Goal: Task Accomplishment & Management: Manage account settings

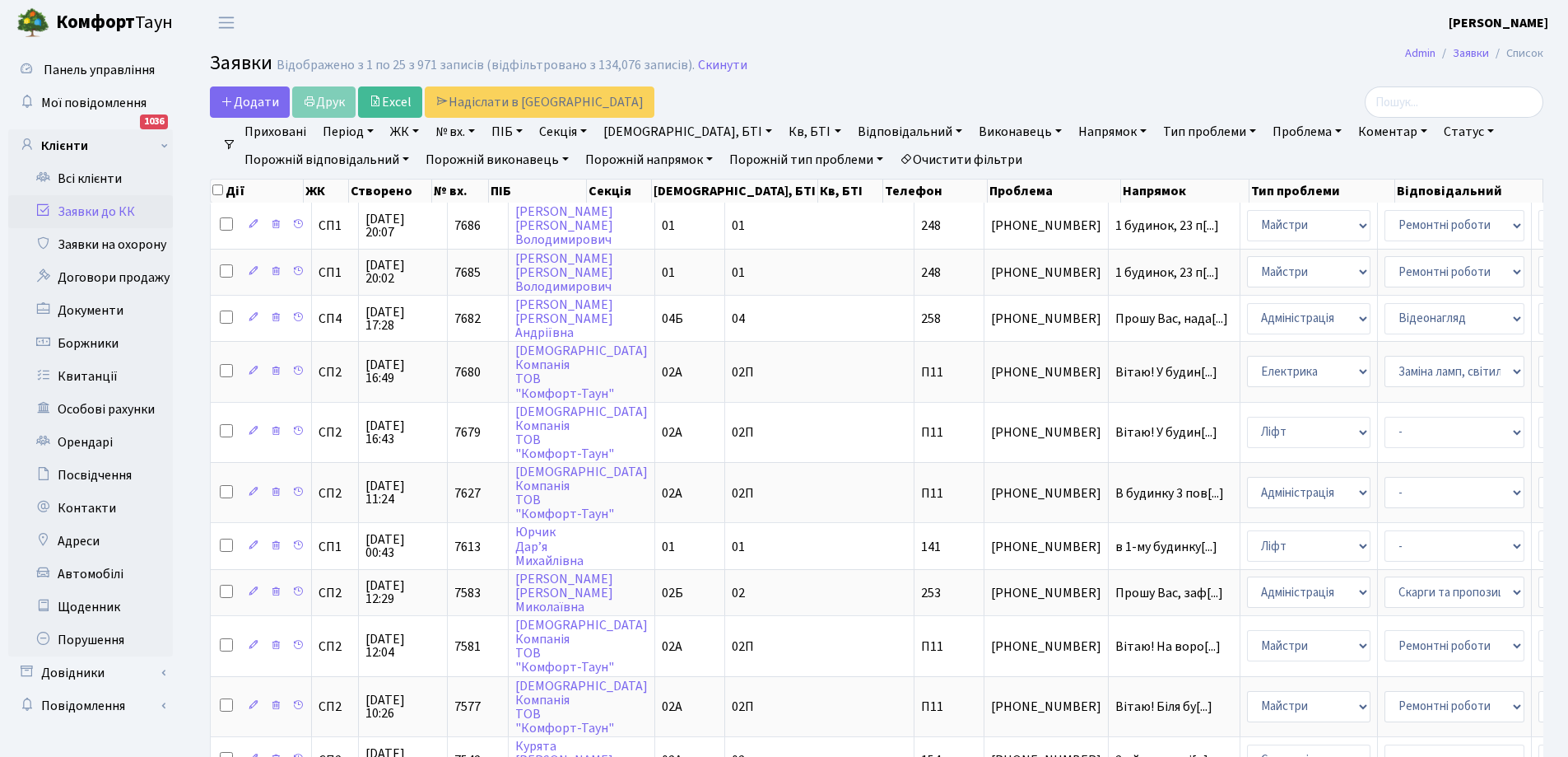
select select "25"
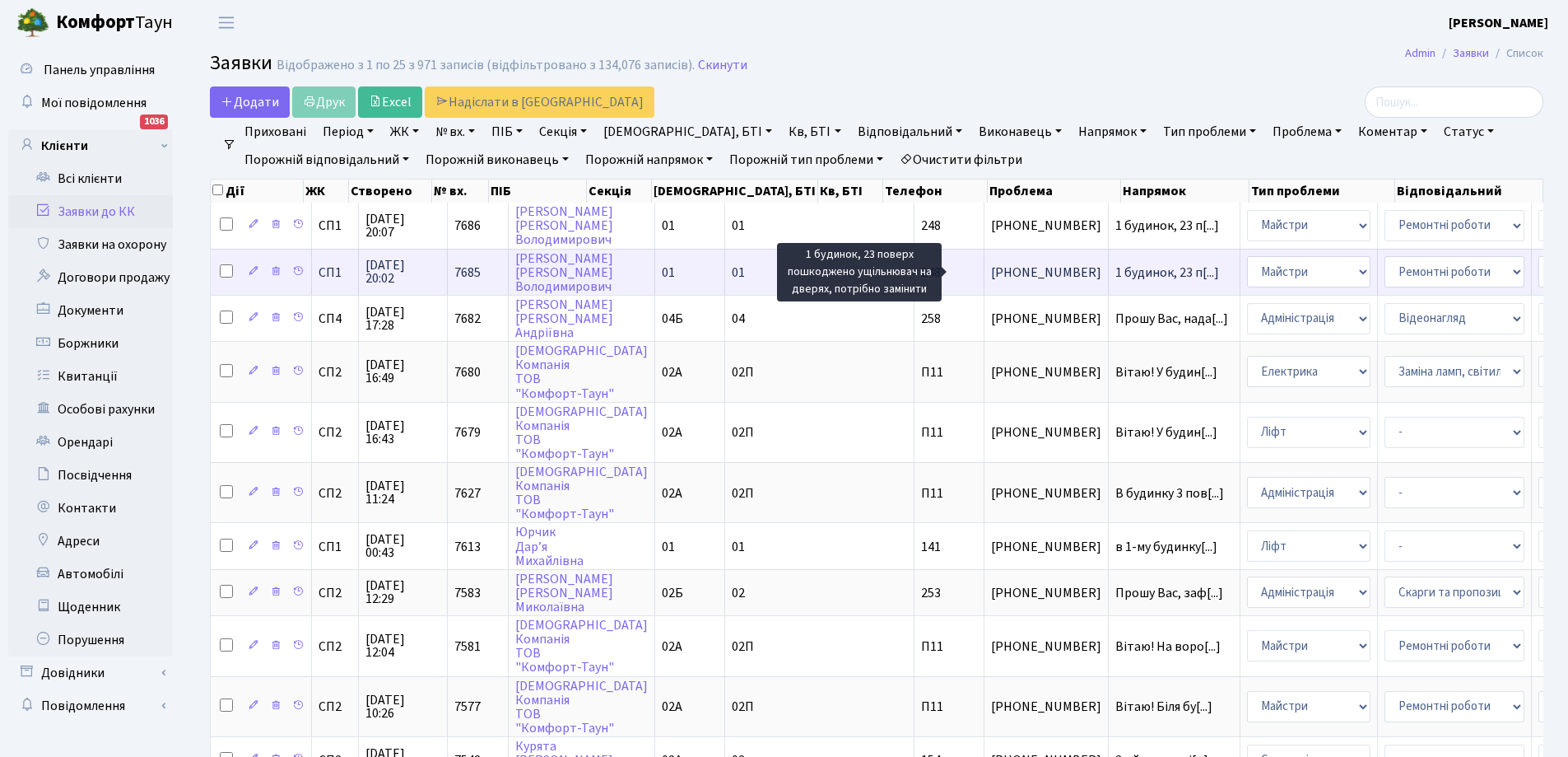
click at [1116, 275] on span "1 будинок, 23 п[...]" at bounding box center [1168, 272] width 104 height 18
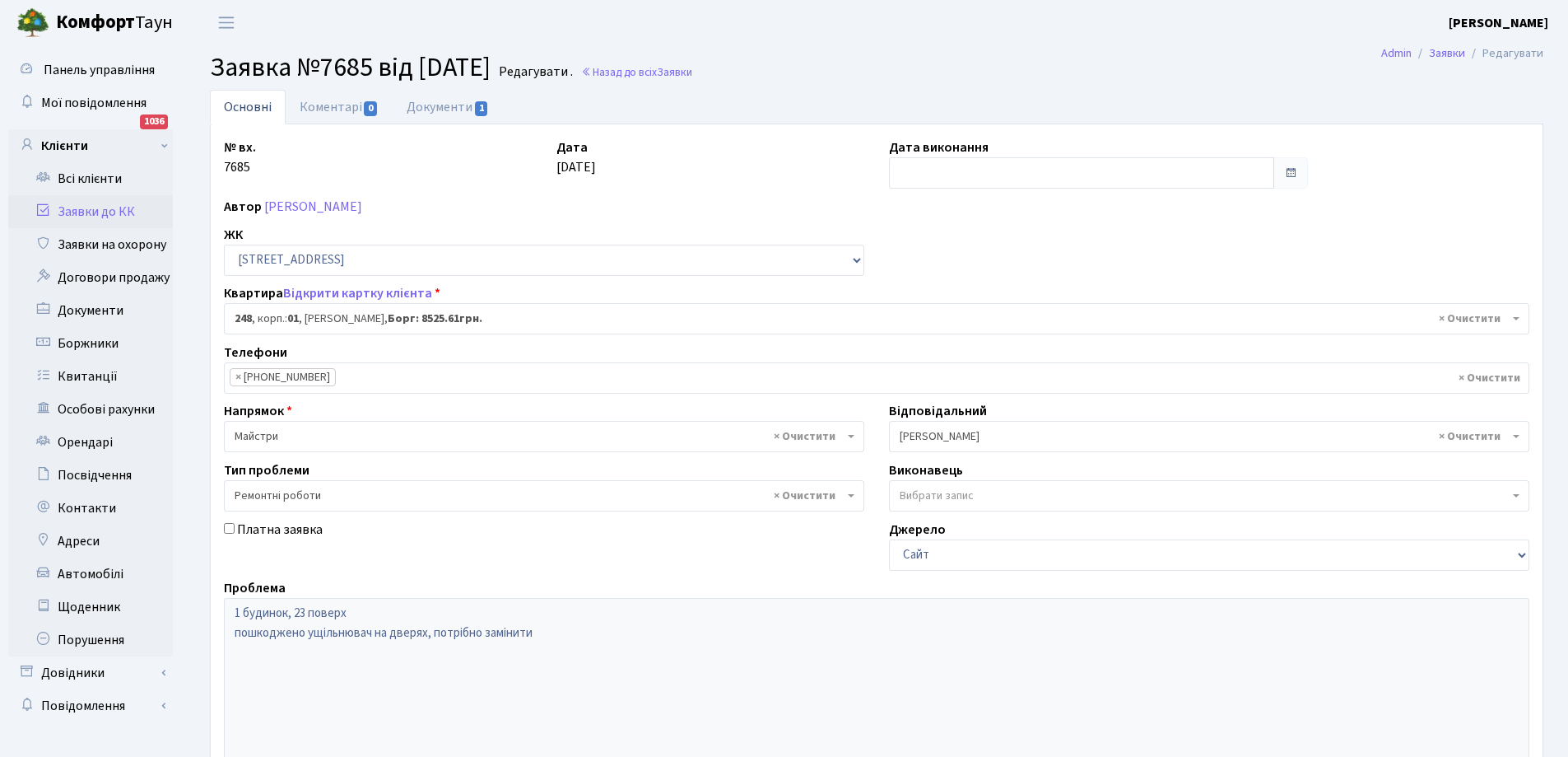
select select "20173"
select select "62"
click at [311, 105] on link "Коментарі 0" at bounding box center [339, 107] width 107 height 34
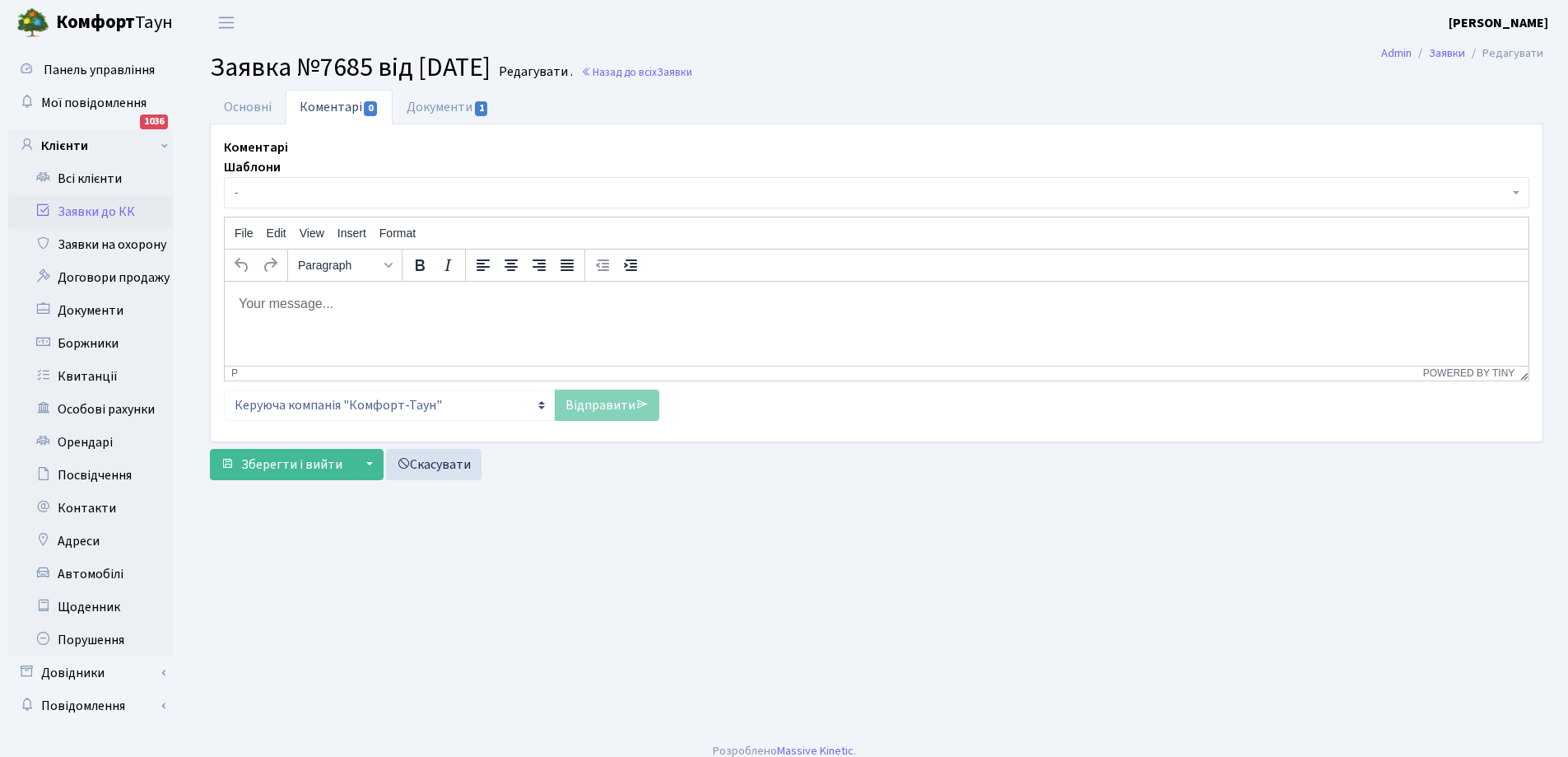
click at [361, 298] on p "Rich Text Area. Press ALT-0 for help." at bounding box center [876, 302] width 1278 height 18
click at [258, 103] on link "Основні" at bounding box center [247, 107] width 76 height 34
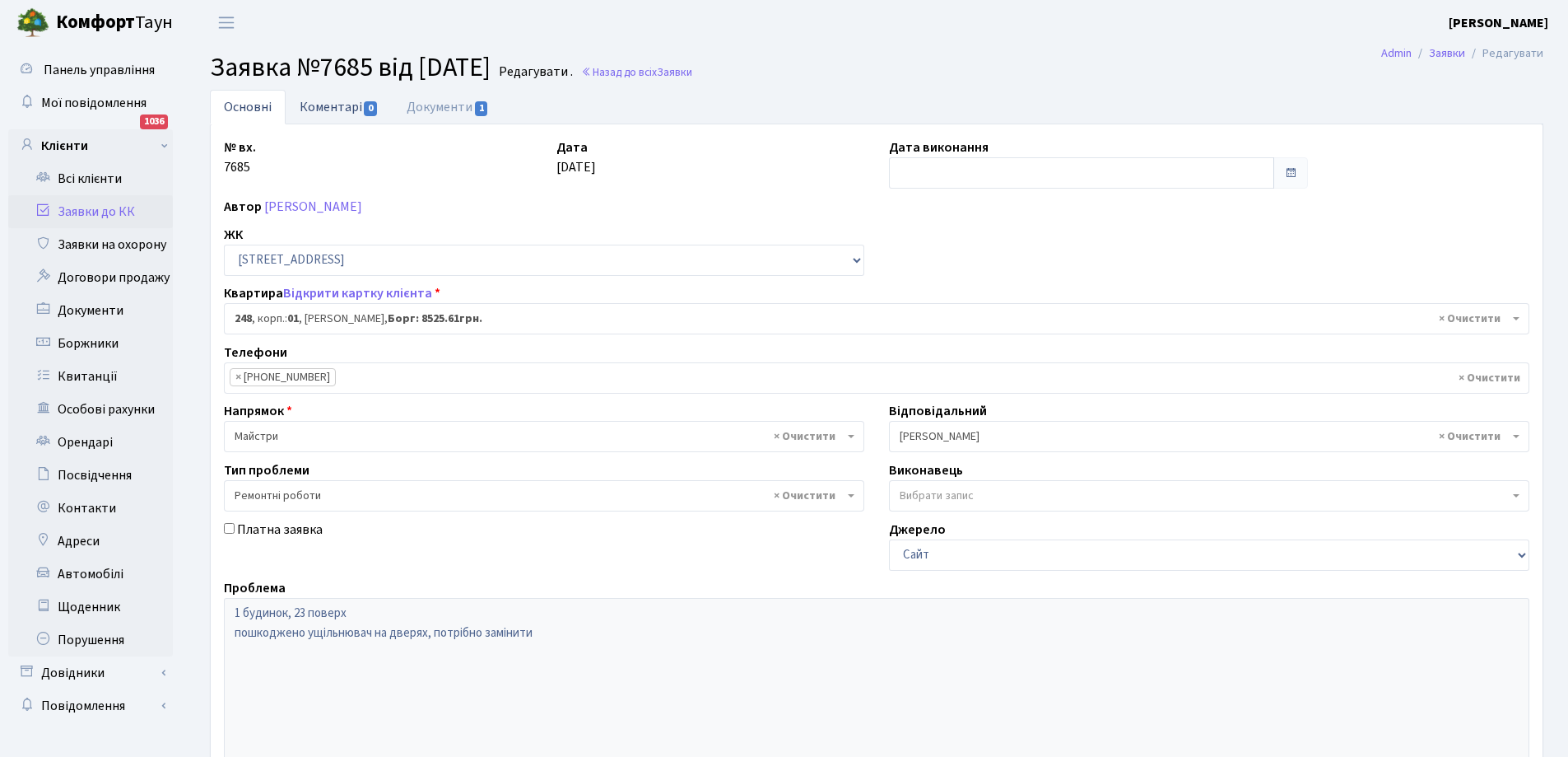
click at [318, 109] on link "Коментарі 0" at bounding box center [339, 107] width 107 height 34
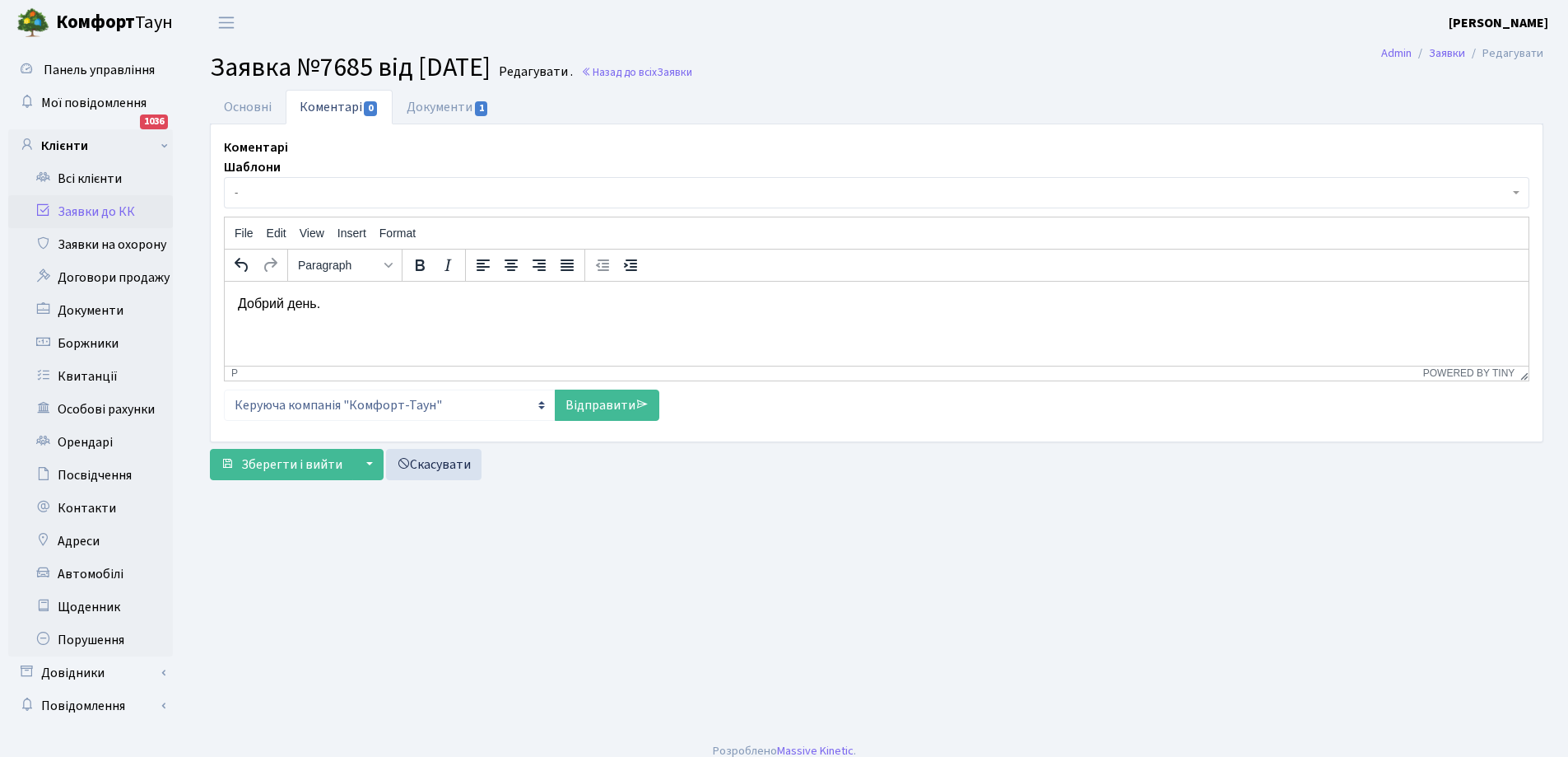
click at [372, 299] on p "Добрий день." at bounding box center [876, 302] width 1278 height 18
click at [615, 401] on link "Відправити" at bounding box center [607, 405] width 104 height 31
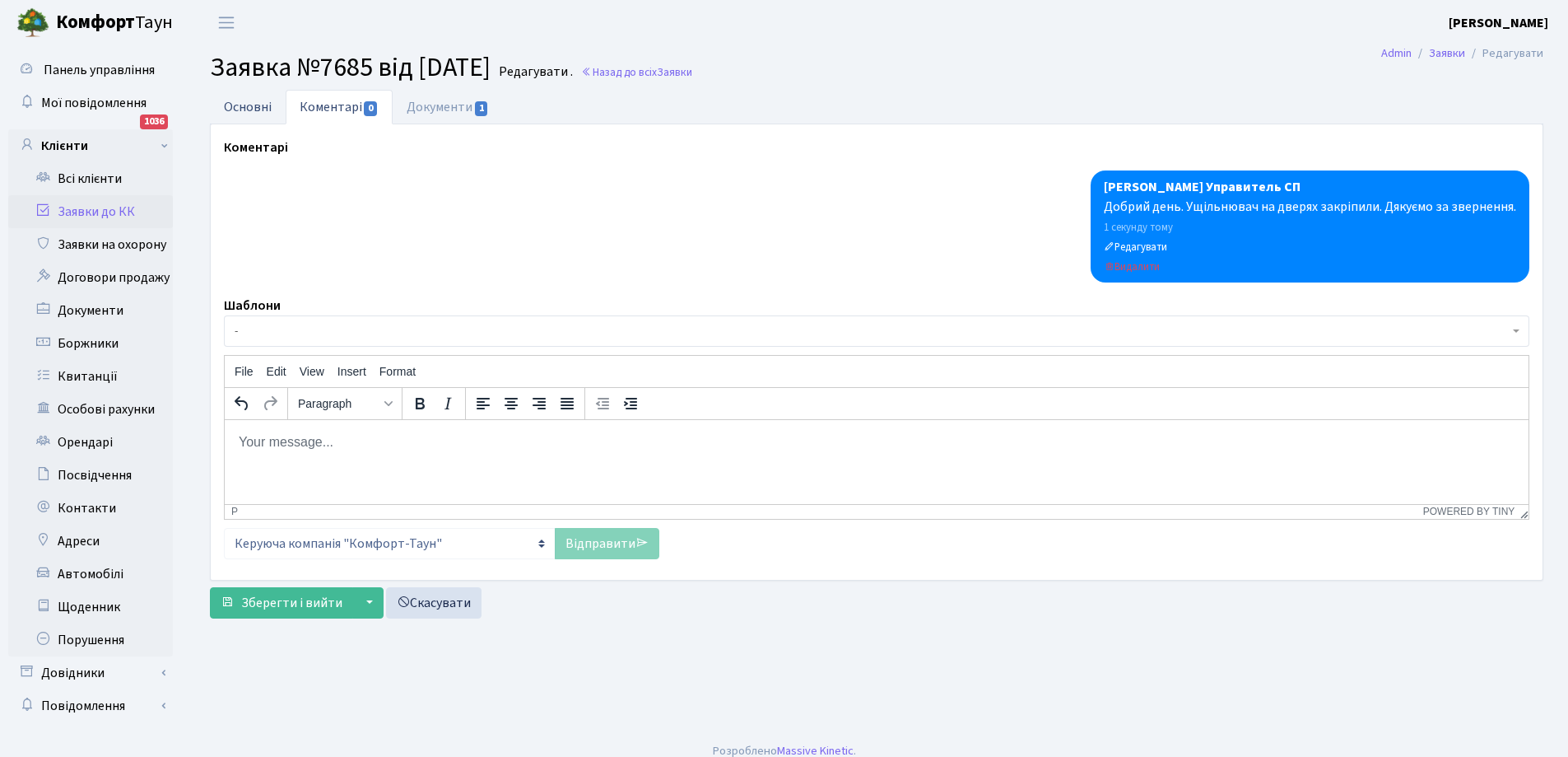
click at [239, 107] on link "Основні" at bounding box center [247, 107] width 76 height 34
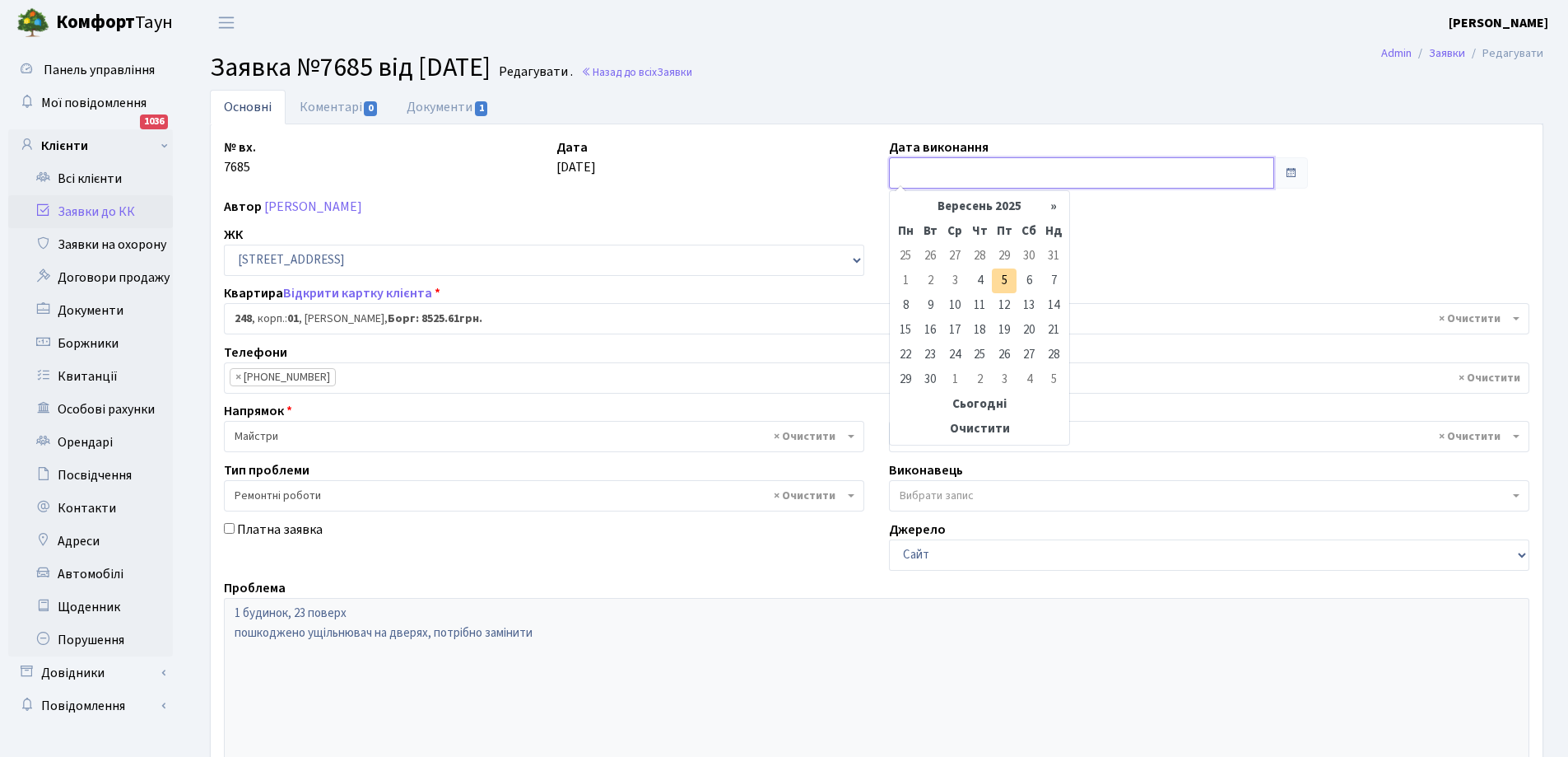
click at [992, 173] on input "text" at bounding box center [1082, 172] width 385 height 31
click at [1002, 282] on td "5" at bounding box center [1004, 280] width 25 height 25
type input "[DATE]"
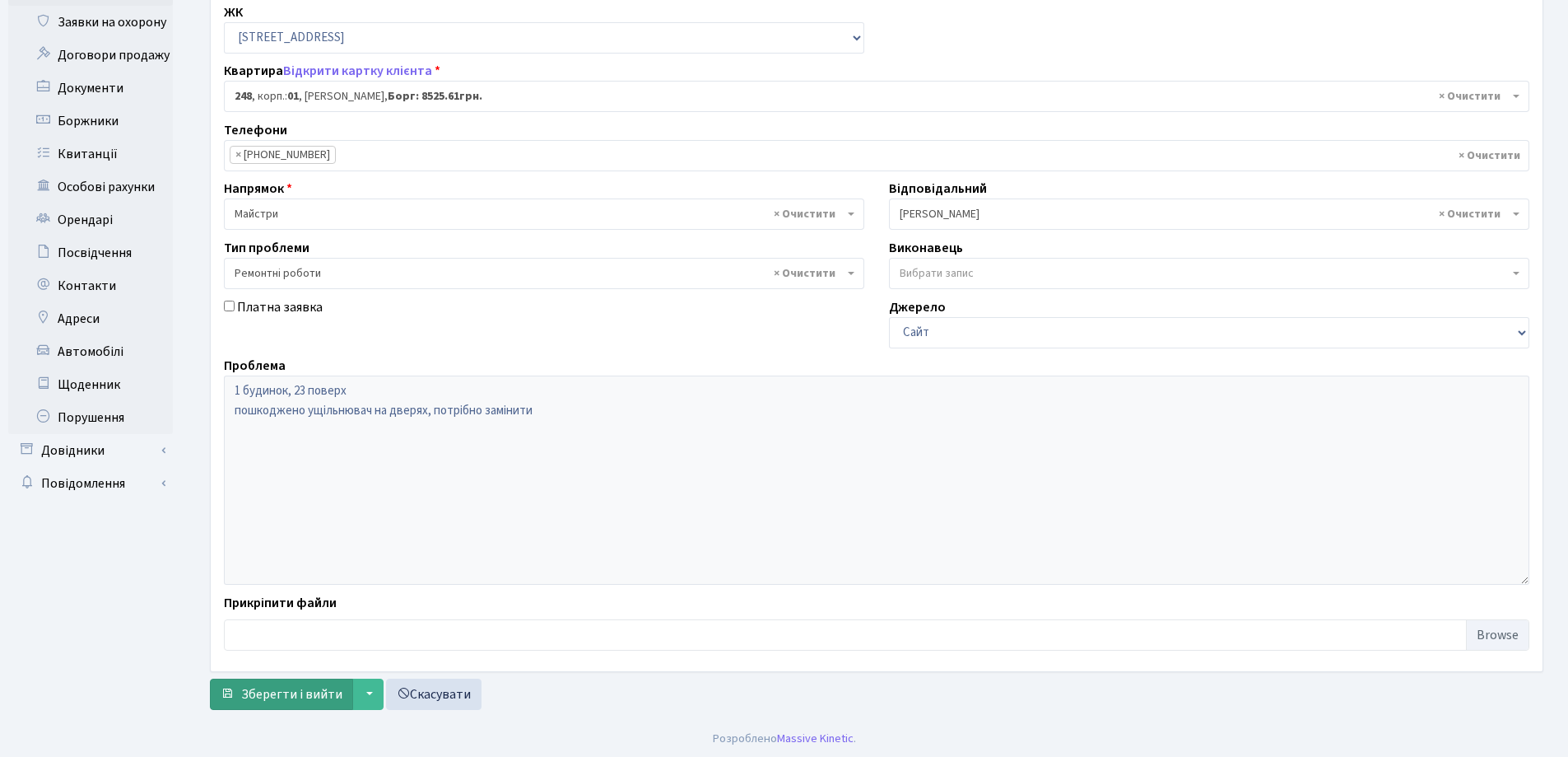
scroll to position [225, 0]
click at [302, 687] on span "Зберегти і вийти" at bounding box center [291, 691] width 101 height 18
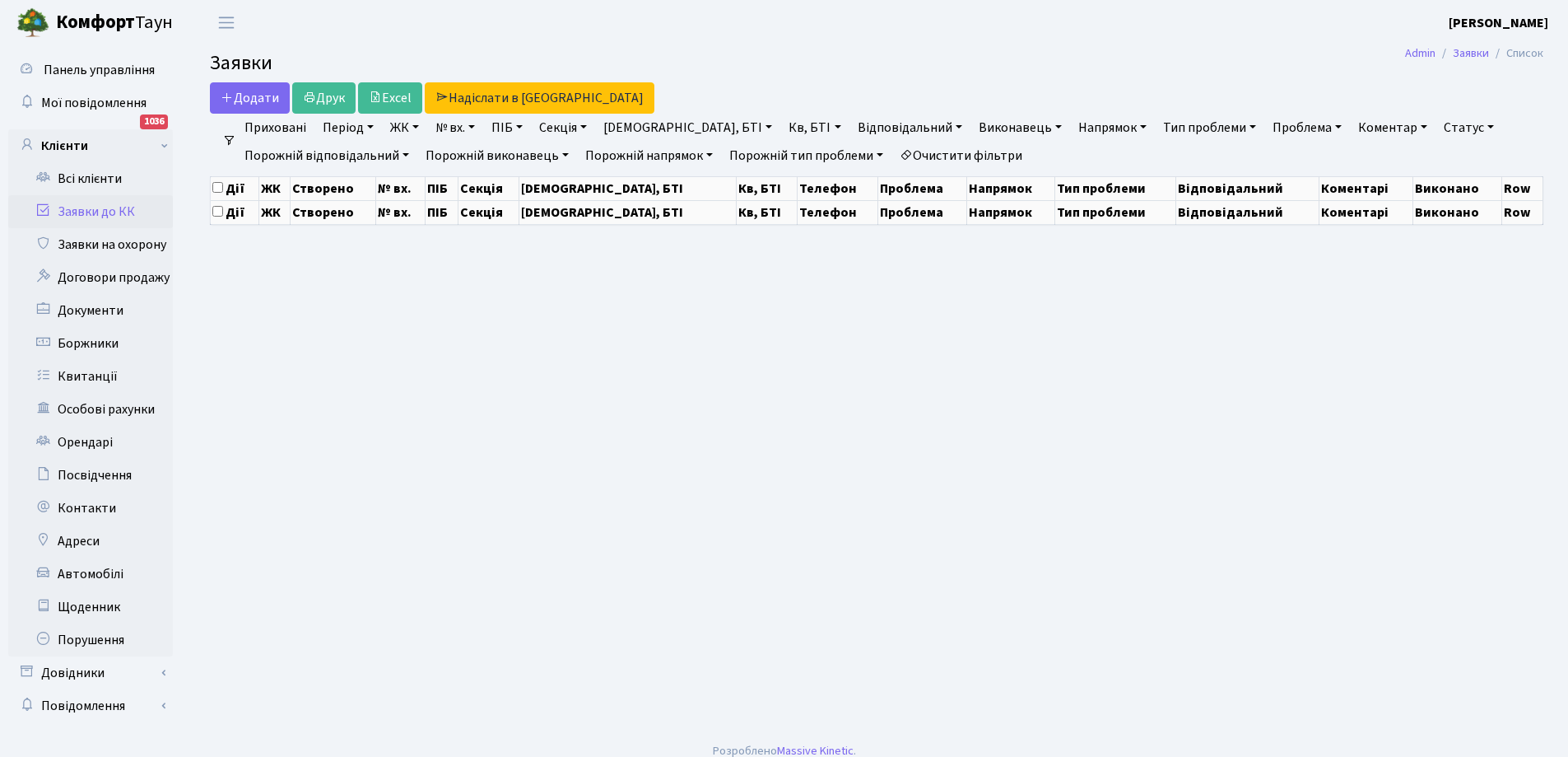
select select "25"
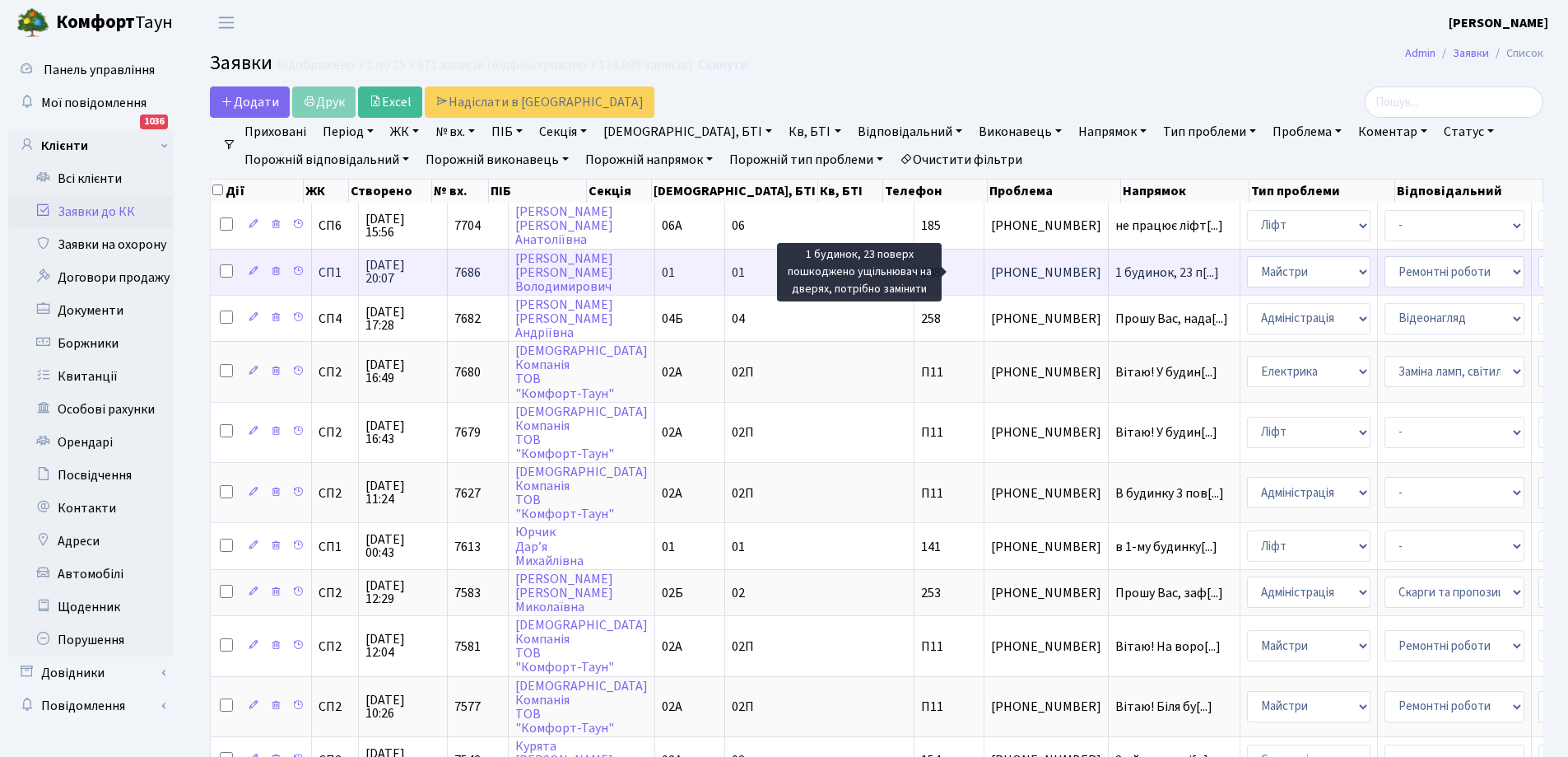
click at [1116, 269] on span "1 будинок, 23 п[...]" at bounding box center [1168, 272] width 104 height 18
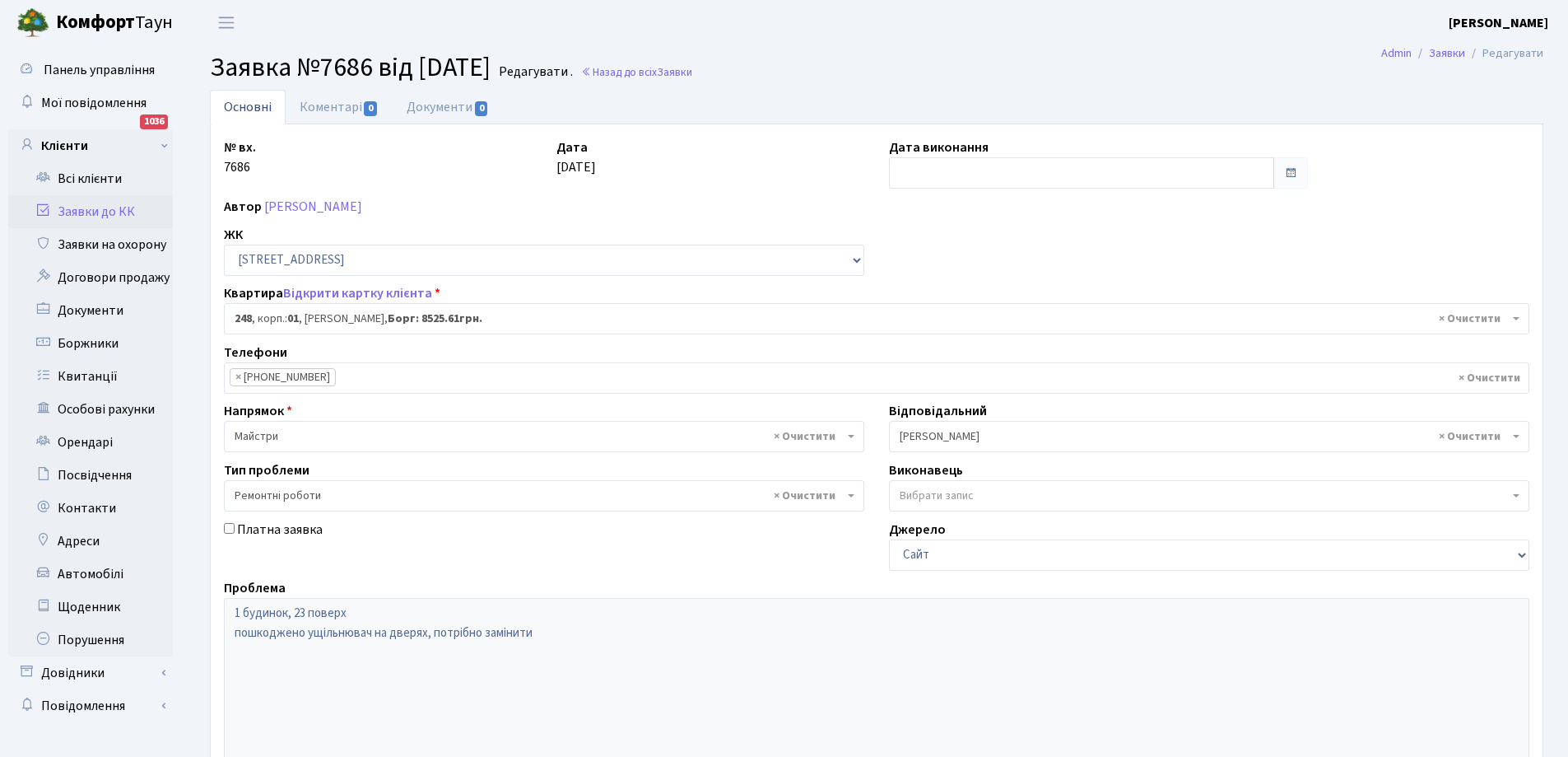
select select "20173"
select select "62"
click at [336, 102] on link "Коментарі 0" at bounding box center [339, 107] width 107 height 34
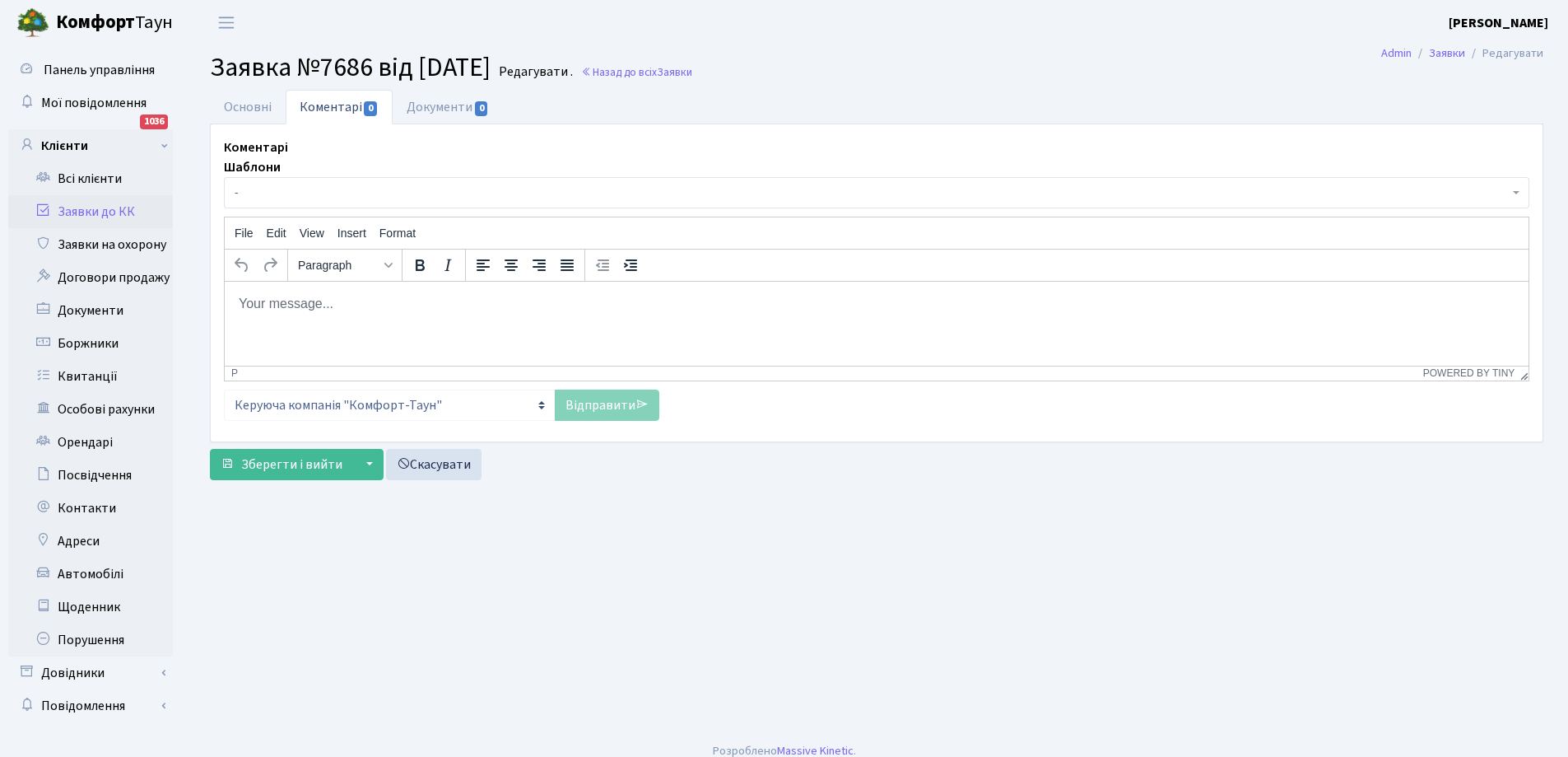
click at [357, 311] on p "Rich Text Area. Press ALT-0 for help." at bounding box center [876, 302] width 1278 height 18
click at [256, 107] on link "Основні" at bounding box center [247, 107] width 76 height 34
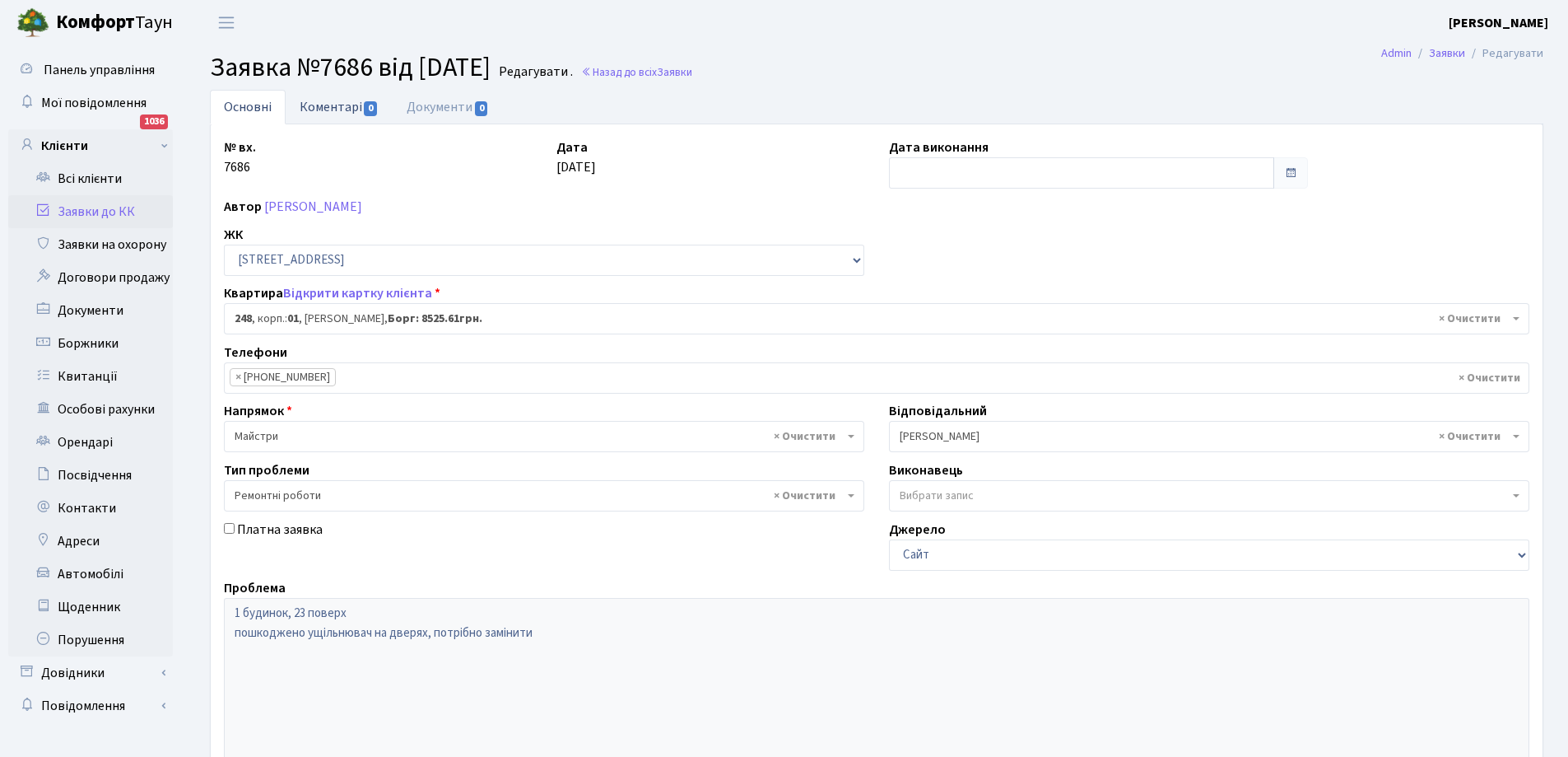
click at [339, 105] on link "Коментарі 0" at bounding box center [339, 107] width 107 height 34
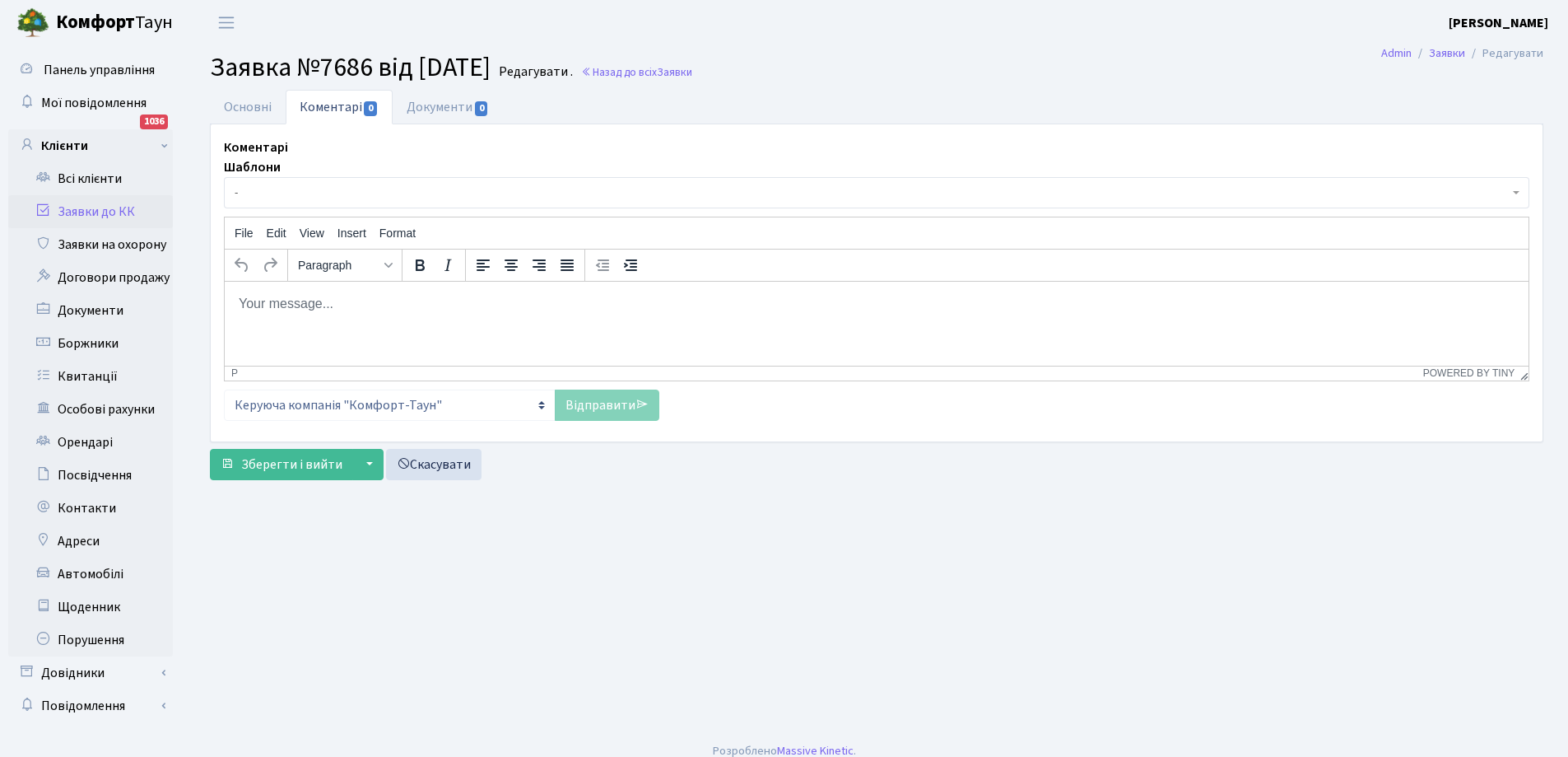
click at [367, 296] on p "Rich Text Area. Press ALT-0 for help." at bounding box center [876, 302] width 1278 height 18
click at [593, 401] on link "Відправити" at bounding box center [607, 405] width 104 height 31
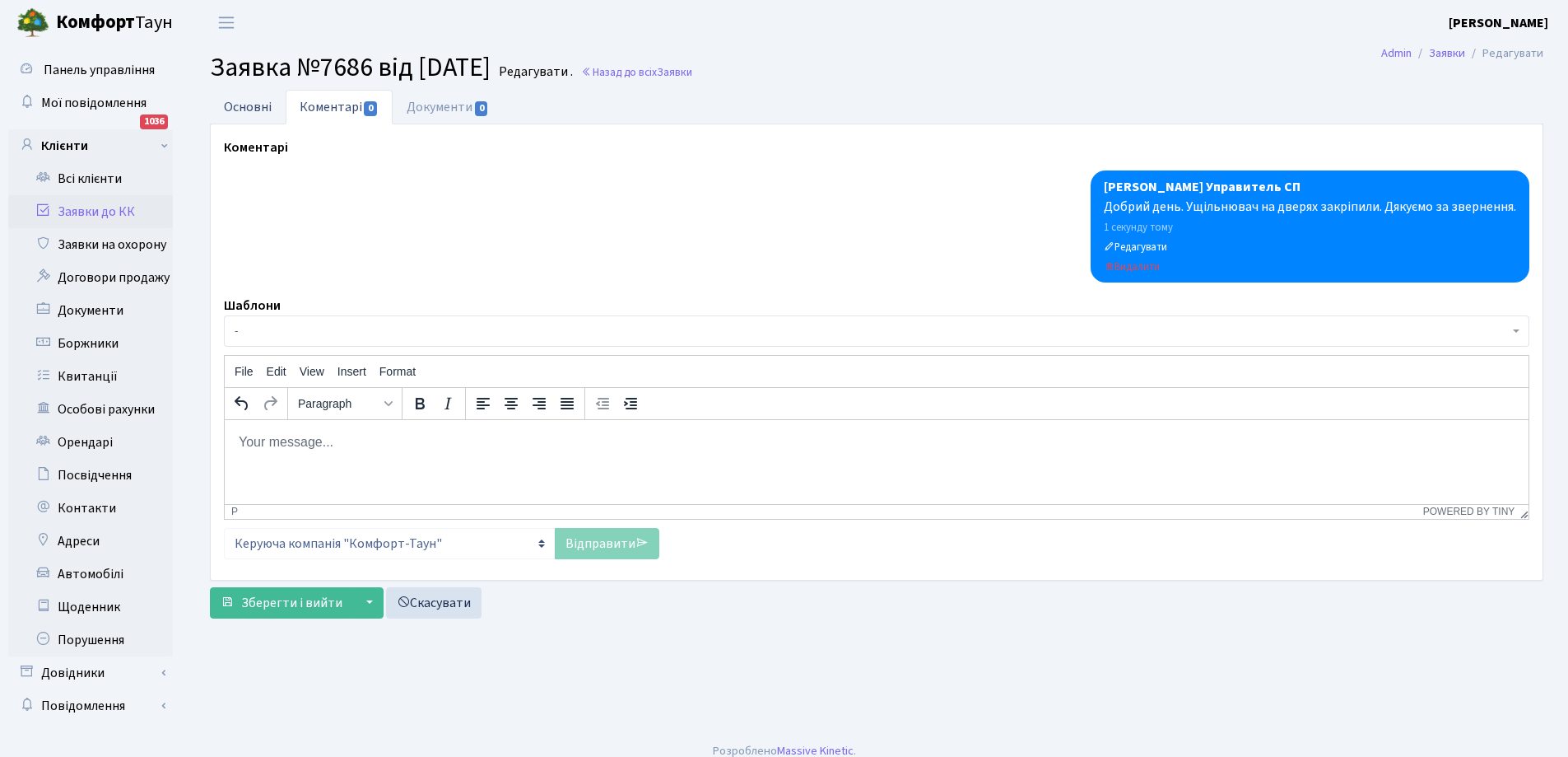
click at [238, 110] on link "Основні" at bounding box center [247, 107] width 76 height 34
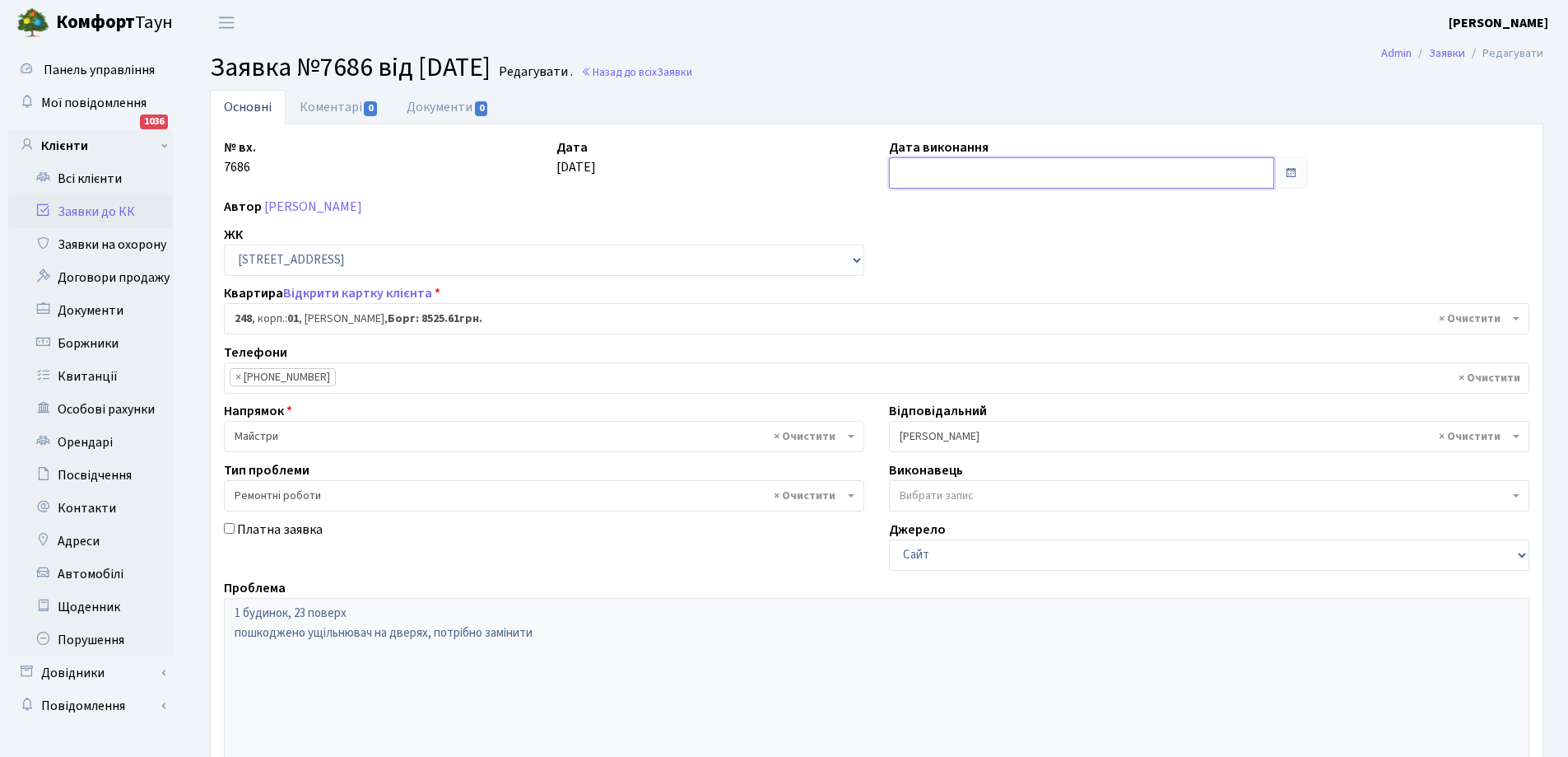
click at [966, 176] on input "text" at bounding box center [1082, 172] width 385 height 31
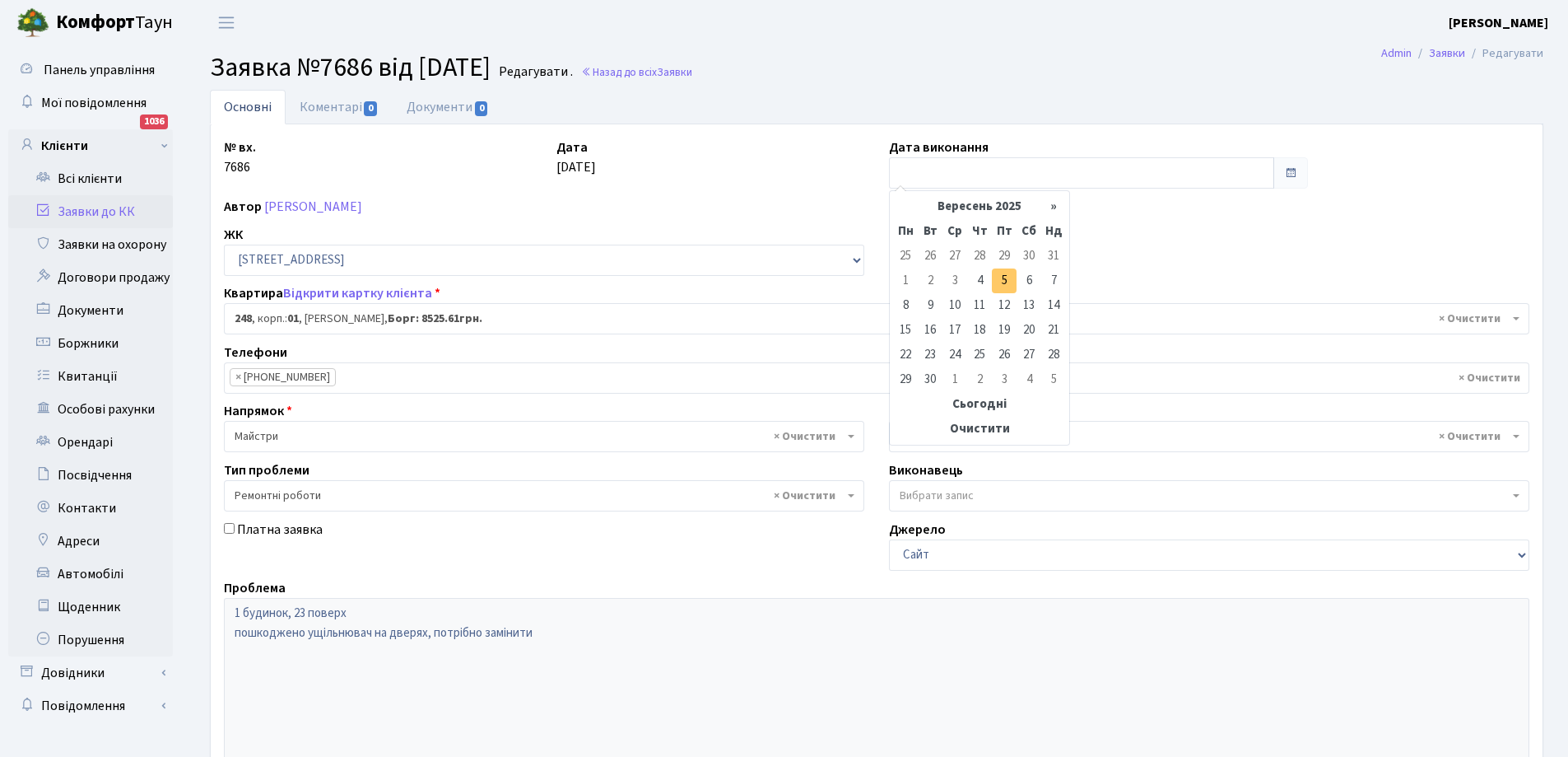
click at [1005, 280] on td "5" at bounding box center [1004, 280] width 25 height 25
type input "[DATE]"
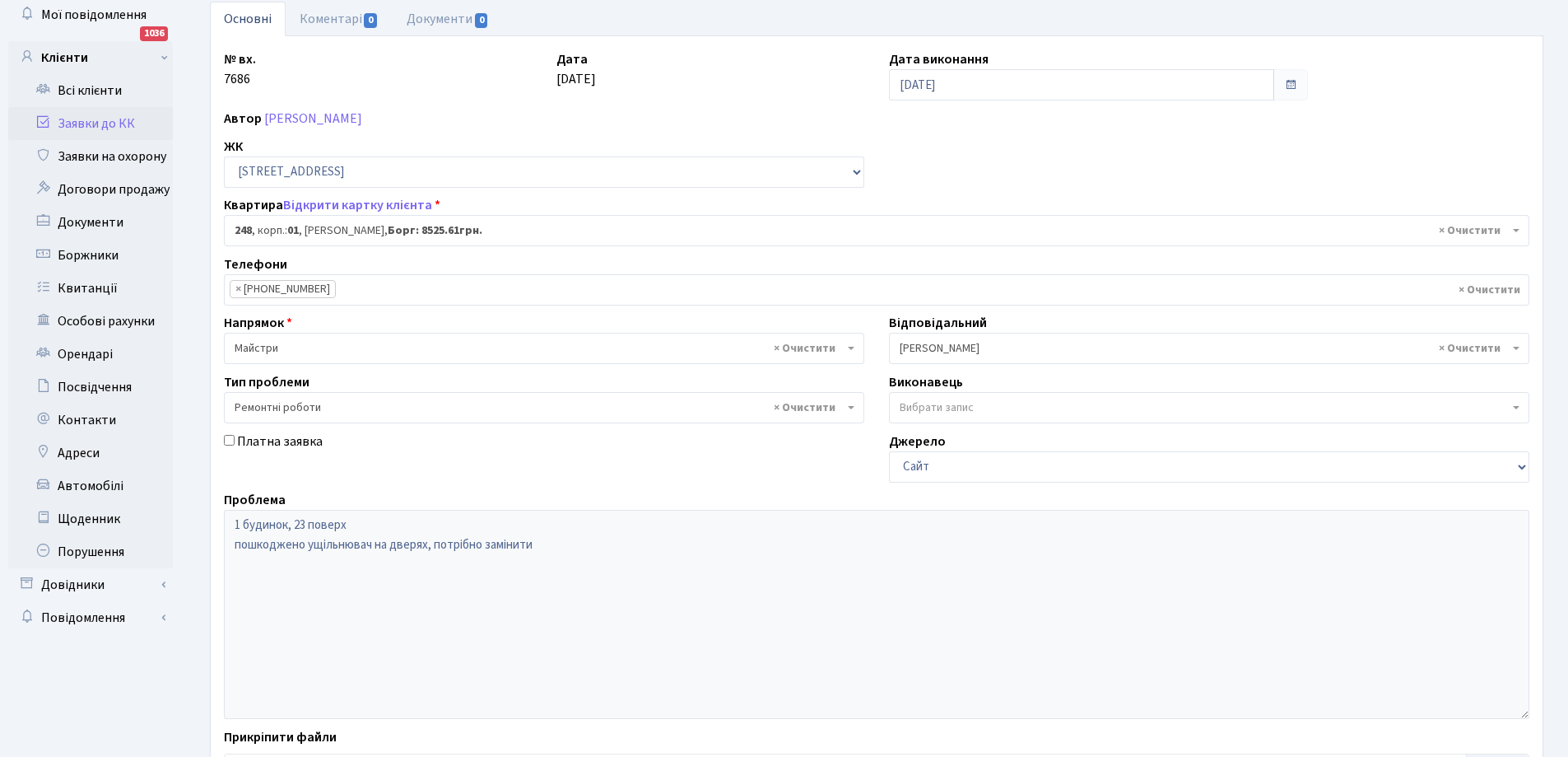
scroll to position [225, 0]
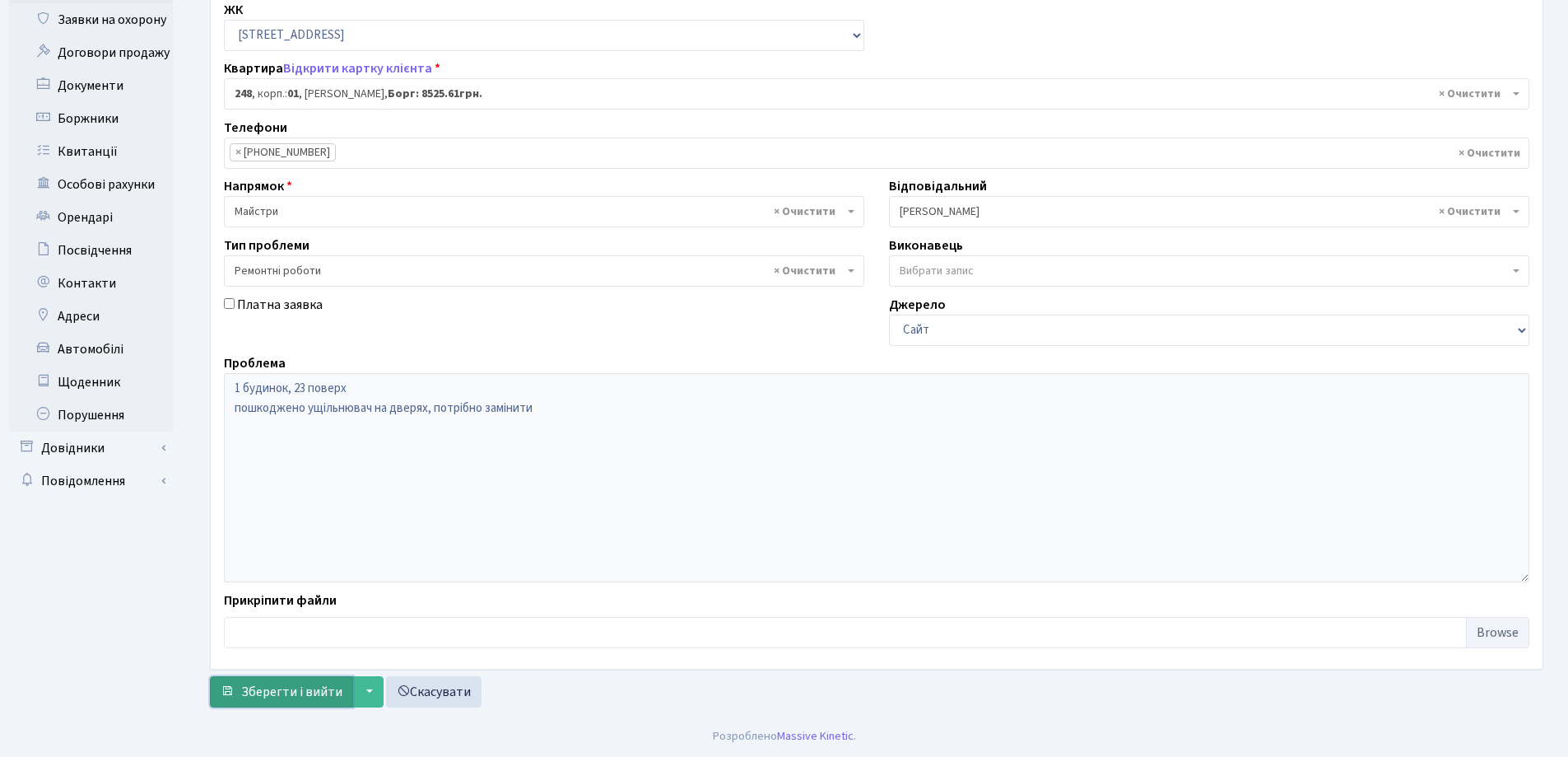
click at [300, 693] on span "Зберегти і вийти" at bounding box center [291, 691] width 101 height 18
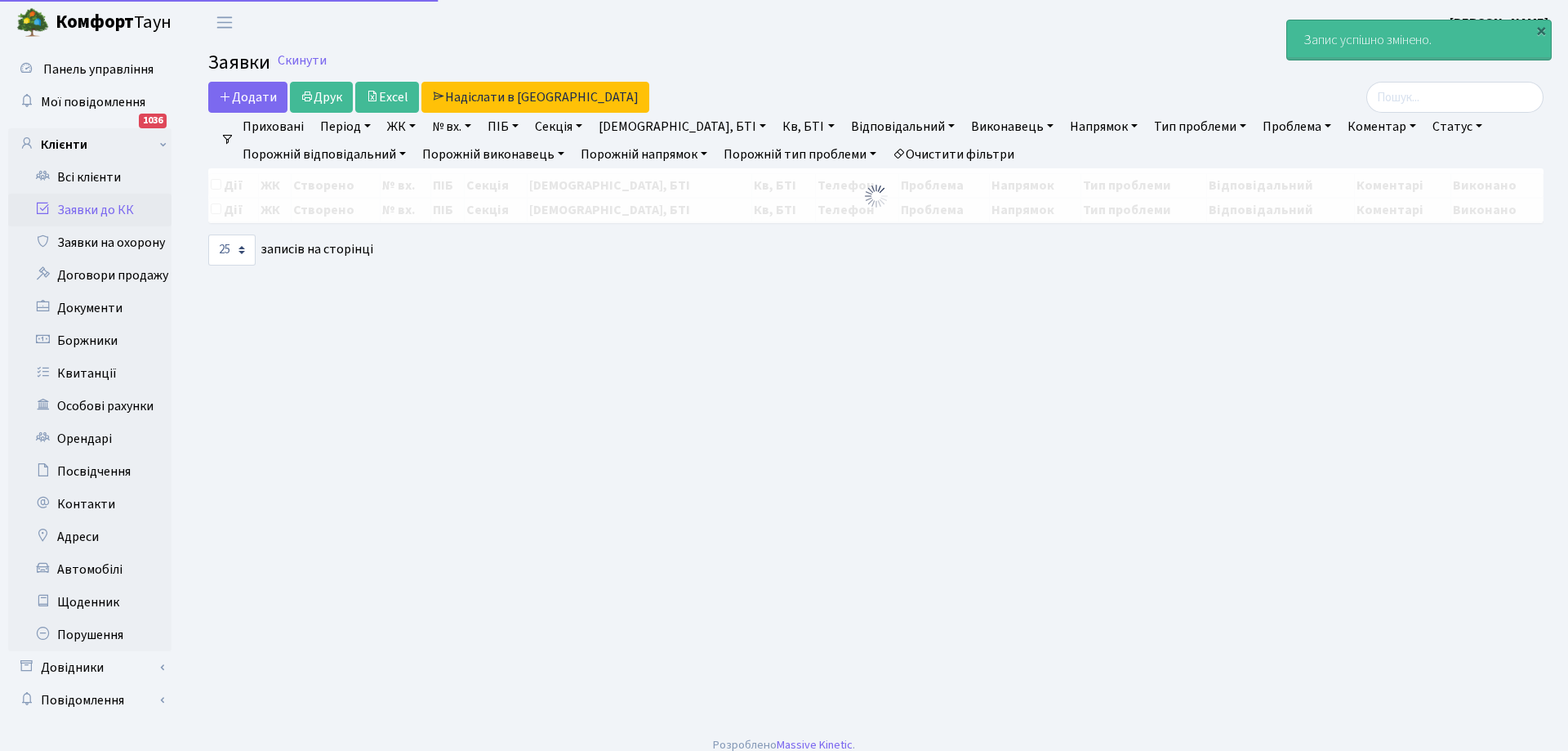
select select "25"
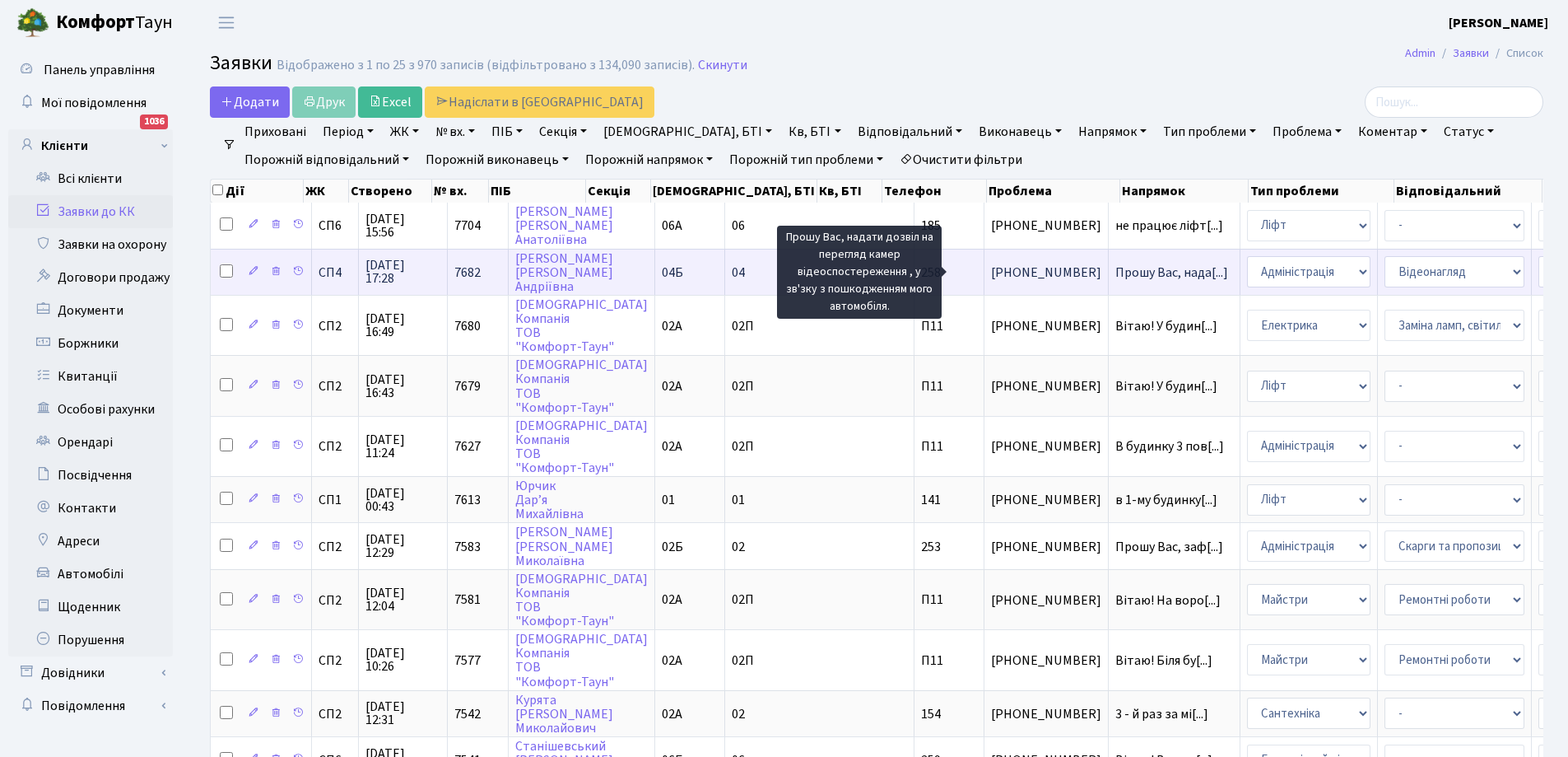
click at [1116, 268] on span "Прошу Вас, нада[...]" at bounding box center [1172, 272] width 113 height 18
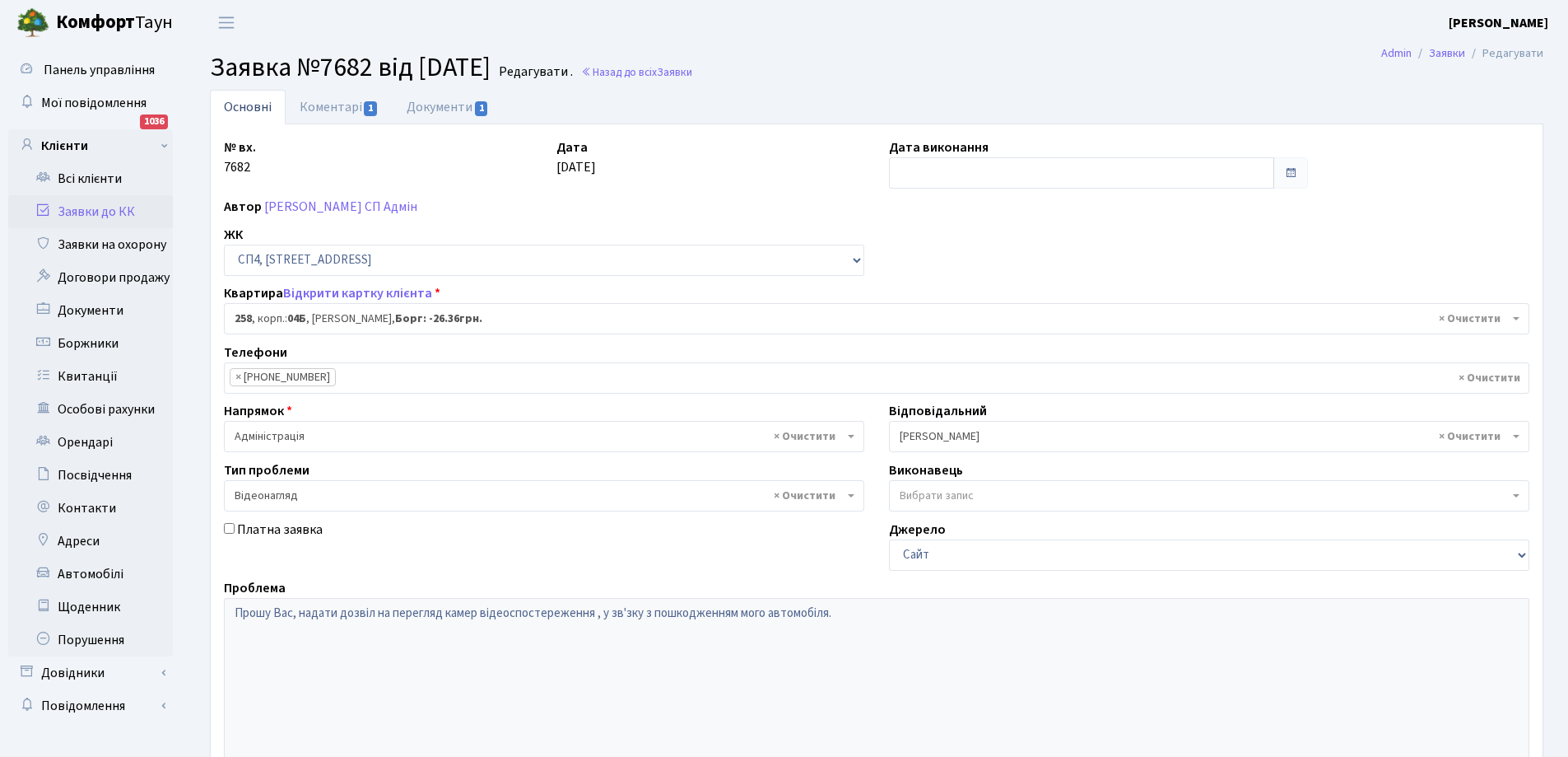
select select "21286"
select select "45"
click at [311, 97] on link "Коментарі 1" at bounding box center [339, 107] width 107 height 34
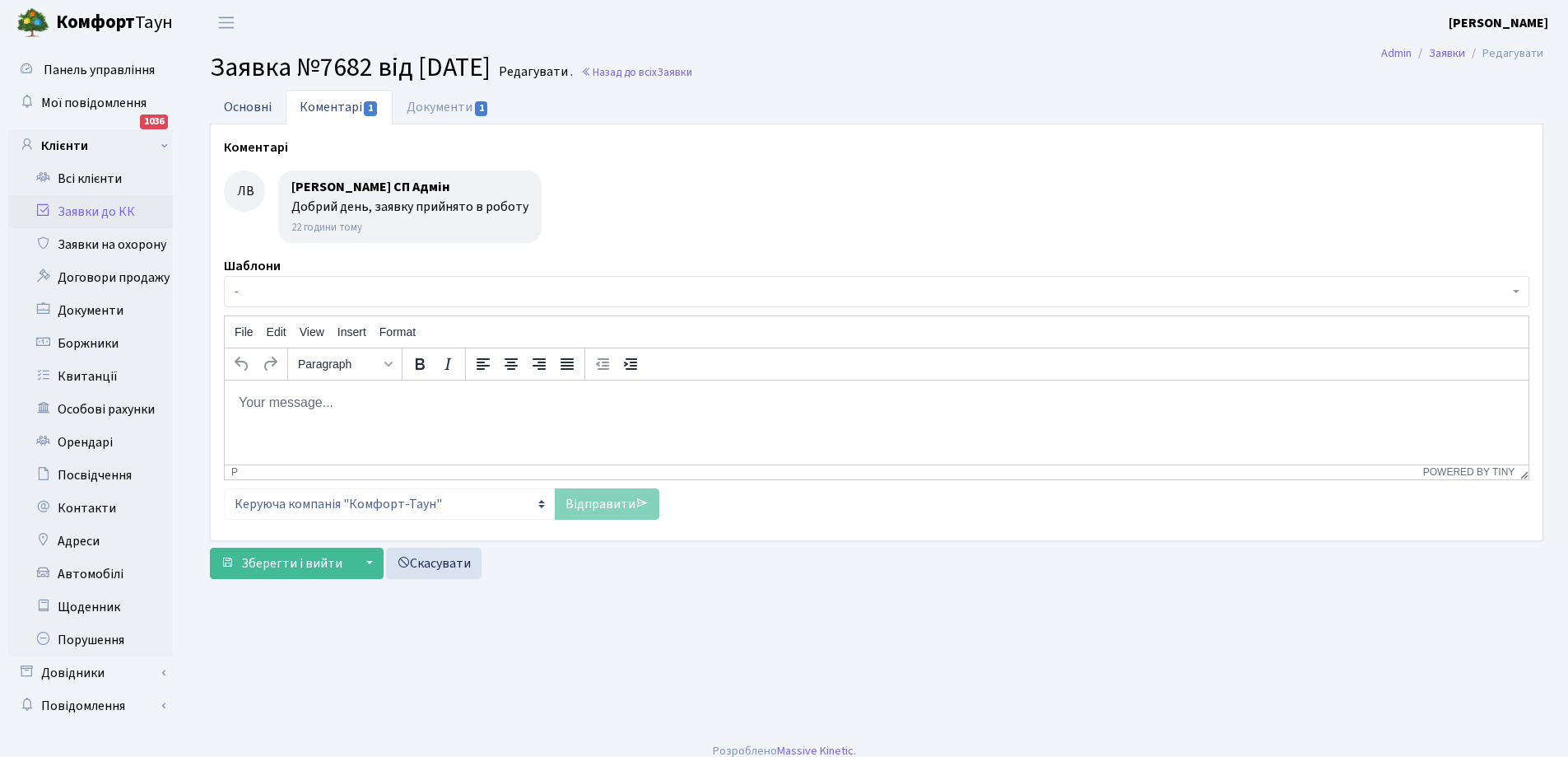
click at [259, 102] on link "Основні" at bounding box center [247, 107] width 76 height 34
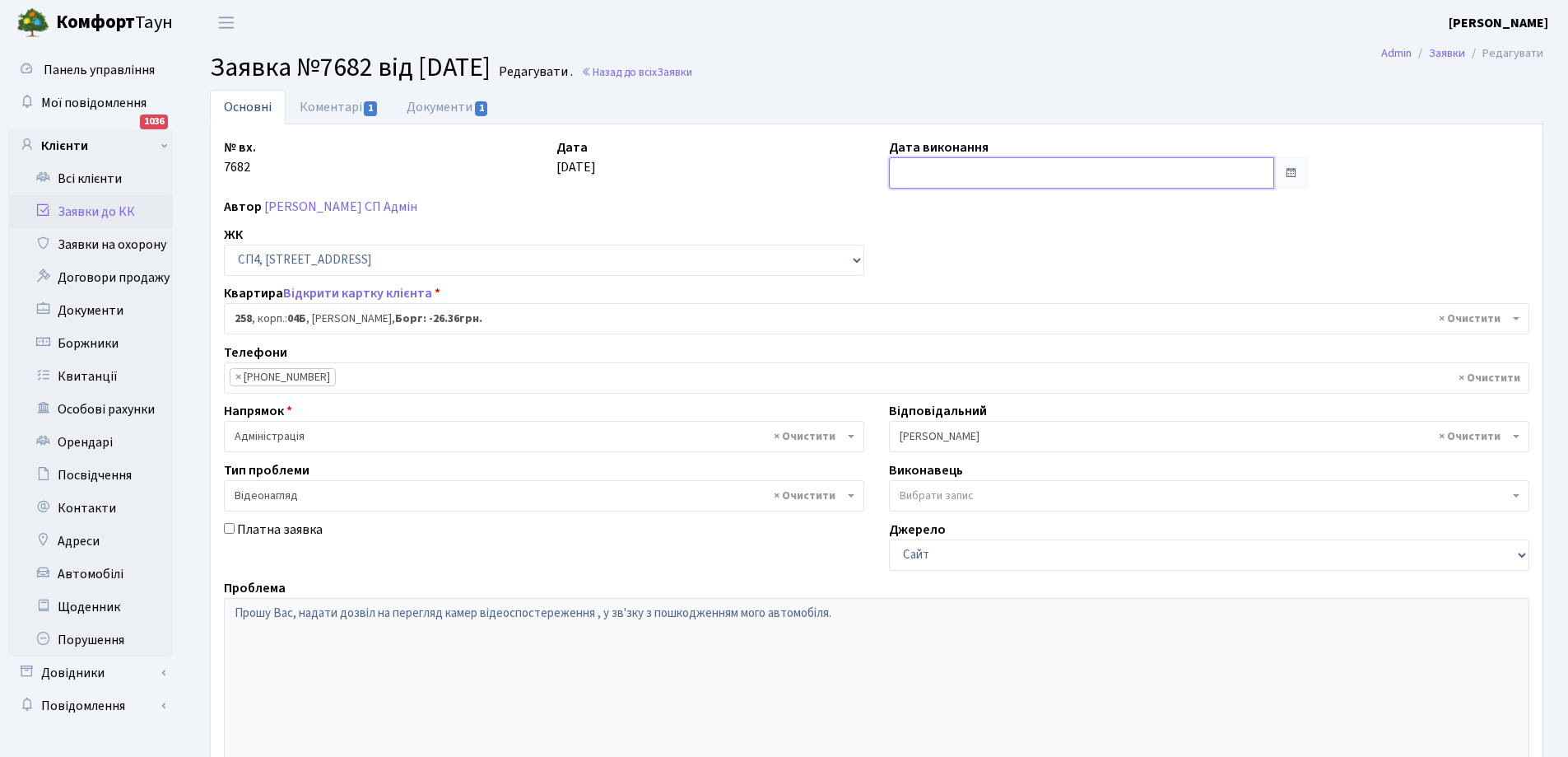
click at [955, 170] on input "text" at bounding box center [1082, 172] width 385 height 31
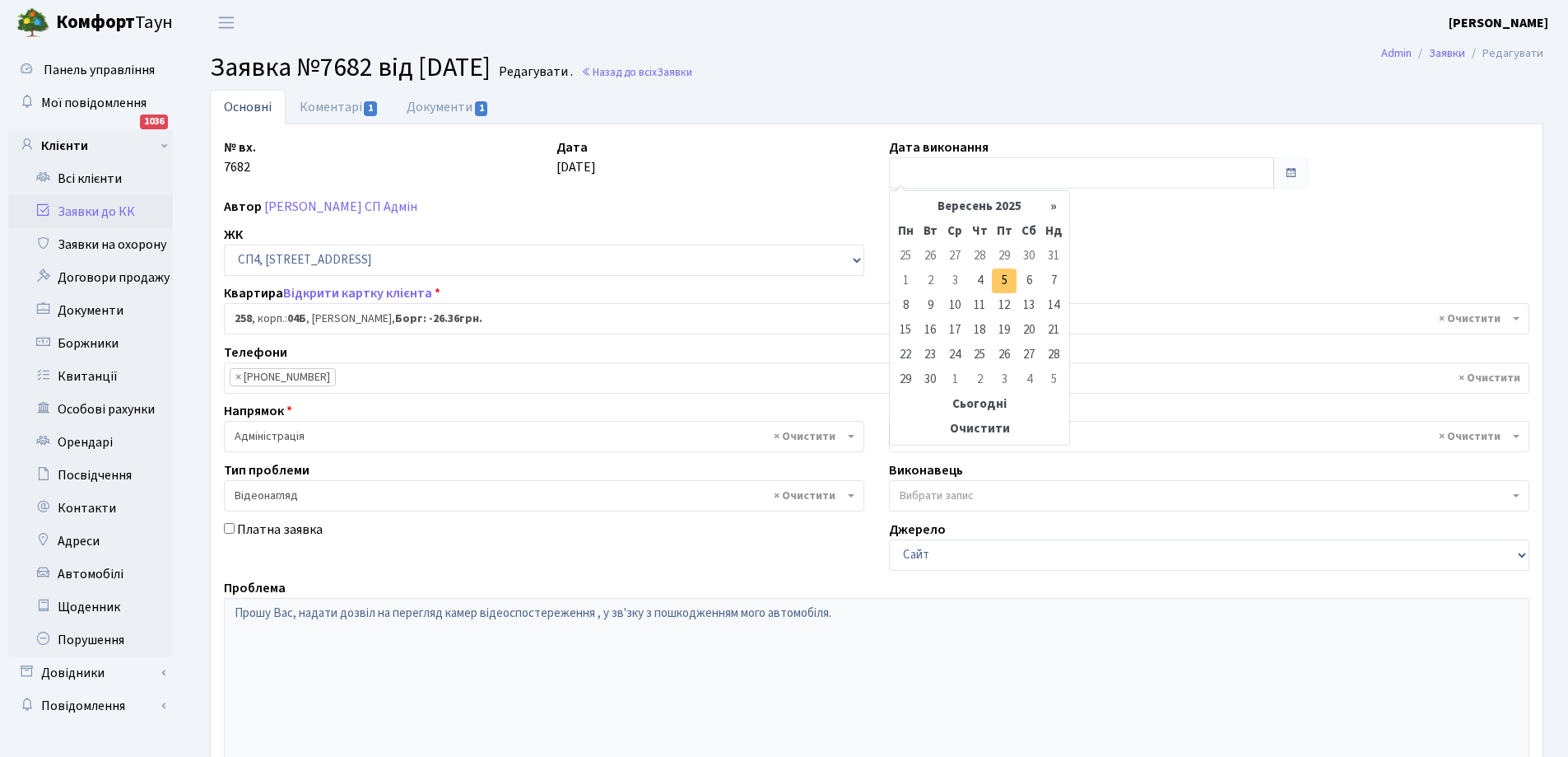
click at [1007, 277] on td "5" at bounding box center [1004, 280] width 25 height 25
type input "[DATE]"
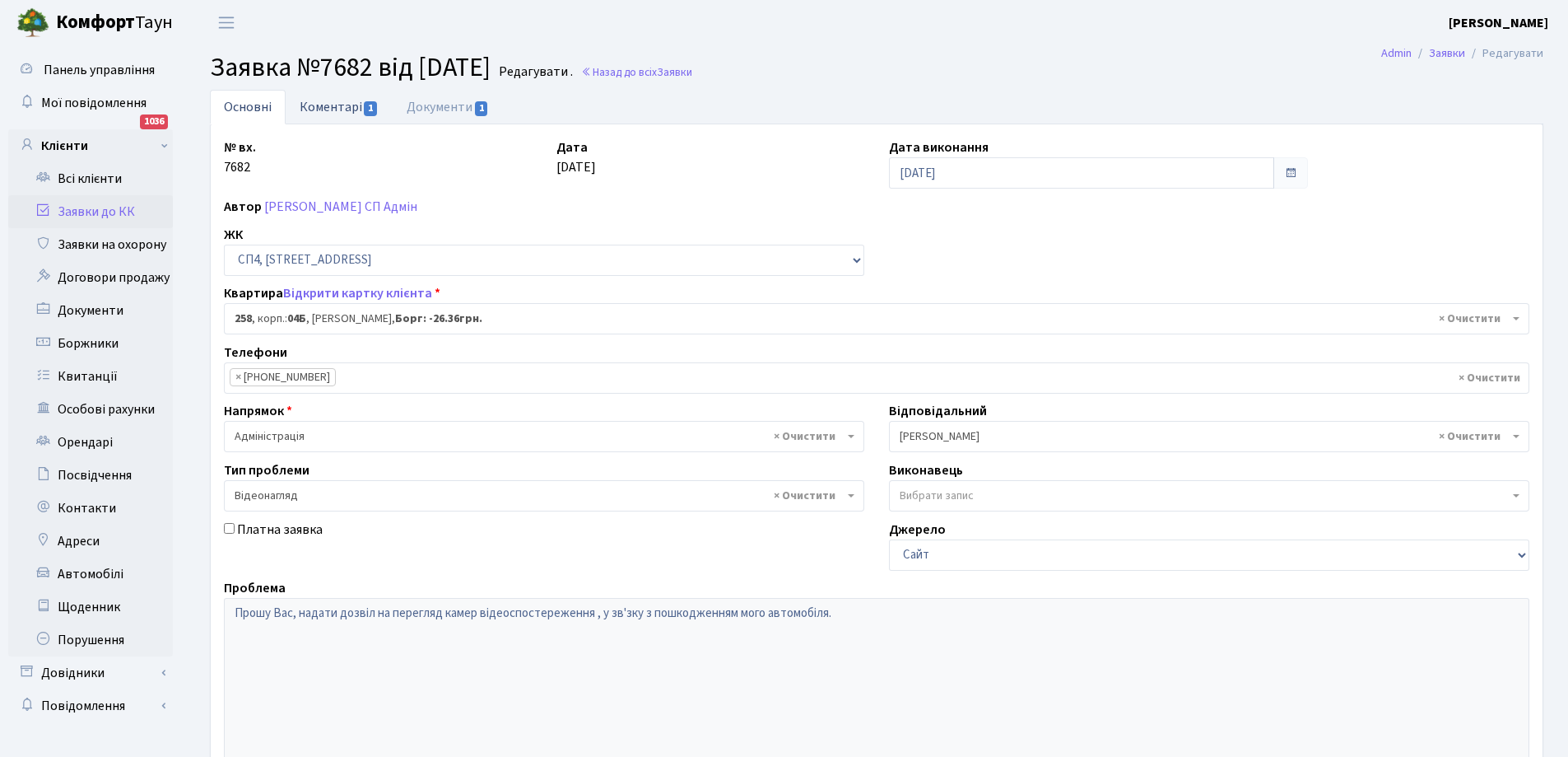
click at [331, 98] on link "Коментарі 1" at bounding box center [339, 107] width 107 height 34
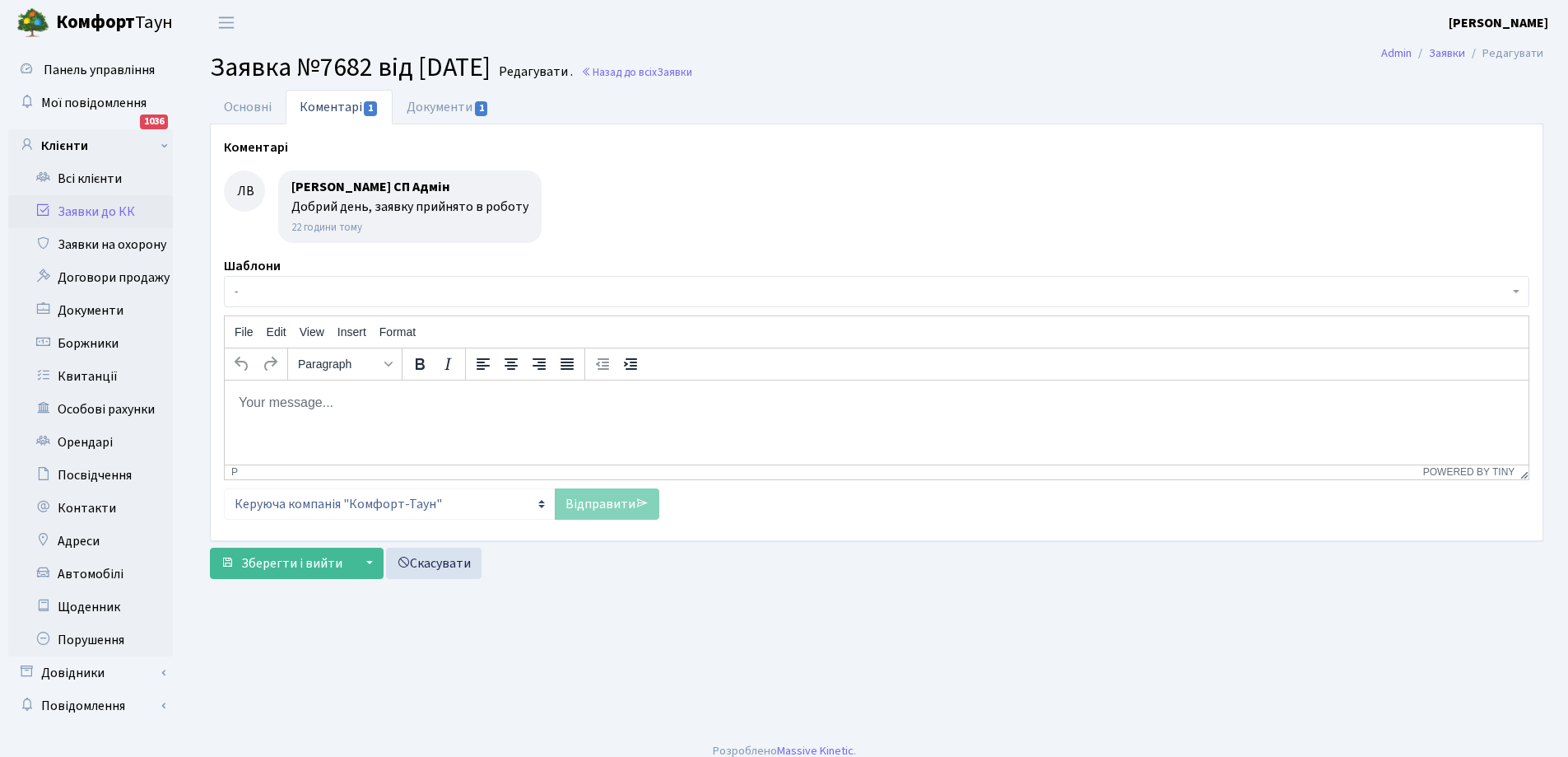
click at [307, 398] on body "Rich Text Area. Press ALT-0 for help." at bounding box center [876, 401] width 1278 height 18
click at [606, 507] on link "Відправити" at bounding box center [607, 503] width 104 height 31
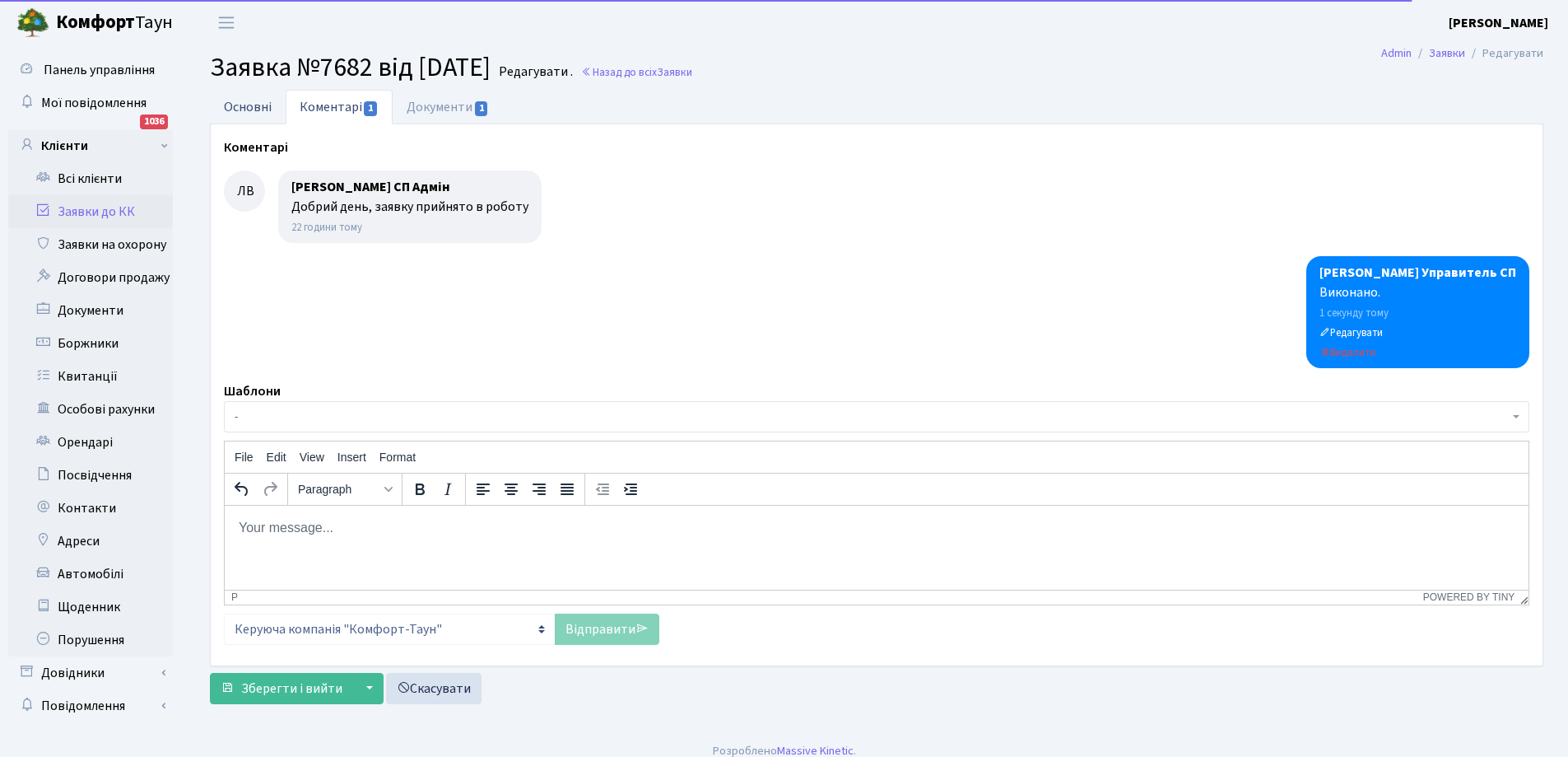
click at [245, 102] on link "Основні" at bounding box center [247, 107] width 76 height 34
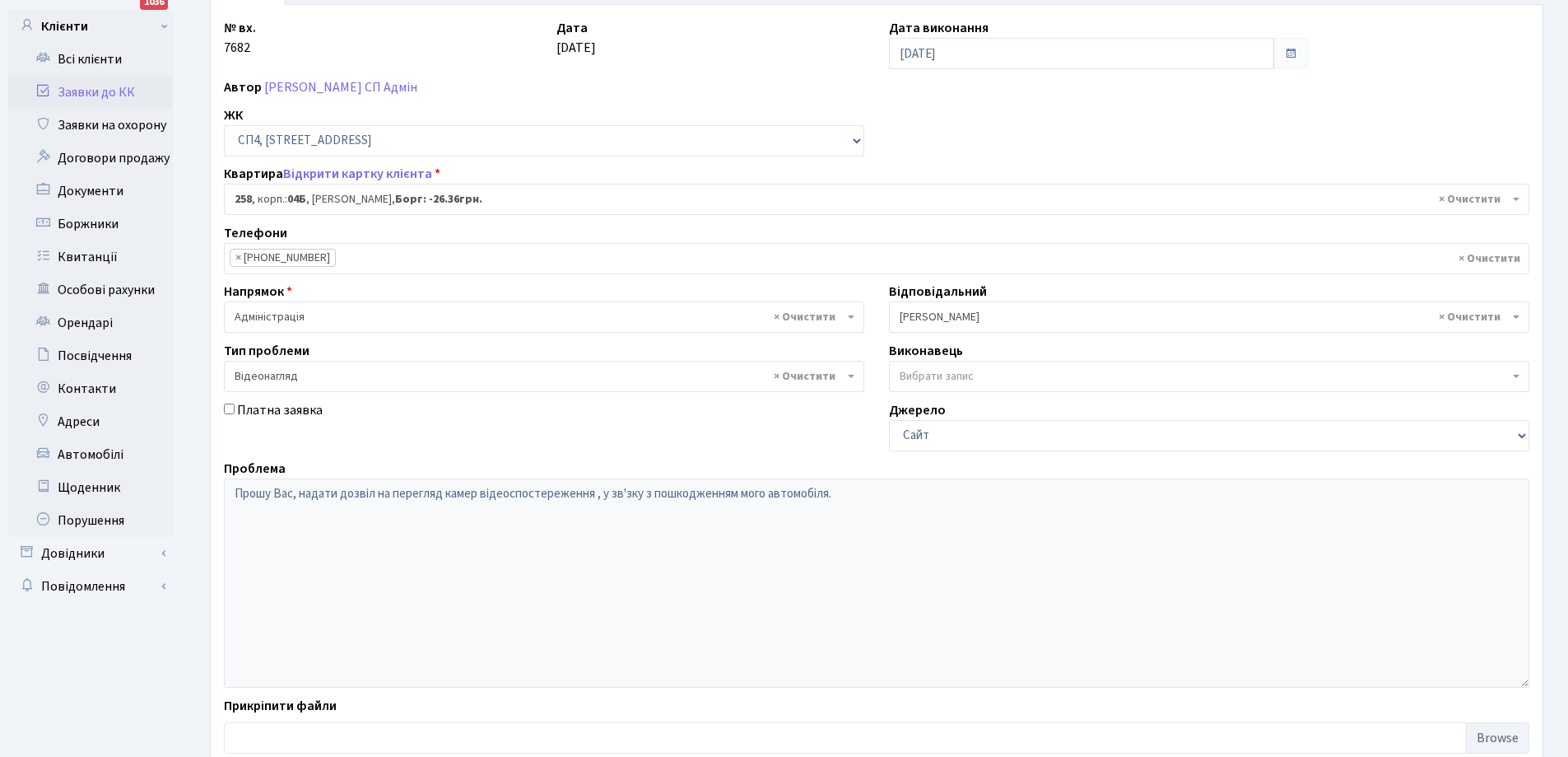
scroll to position [225, 0]
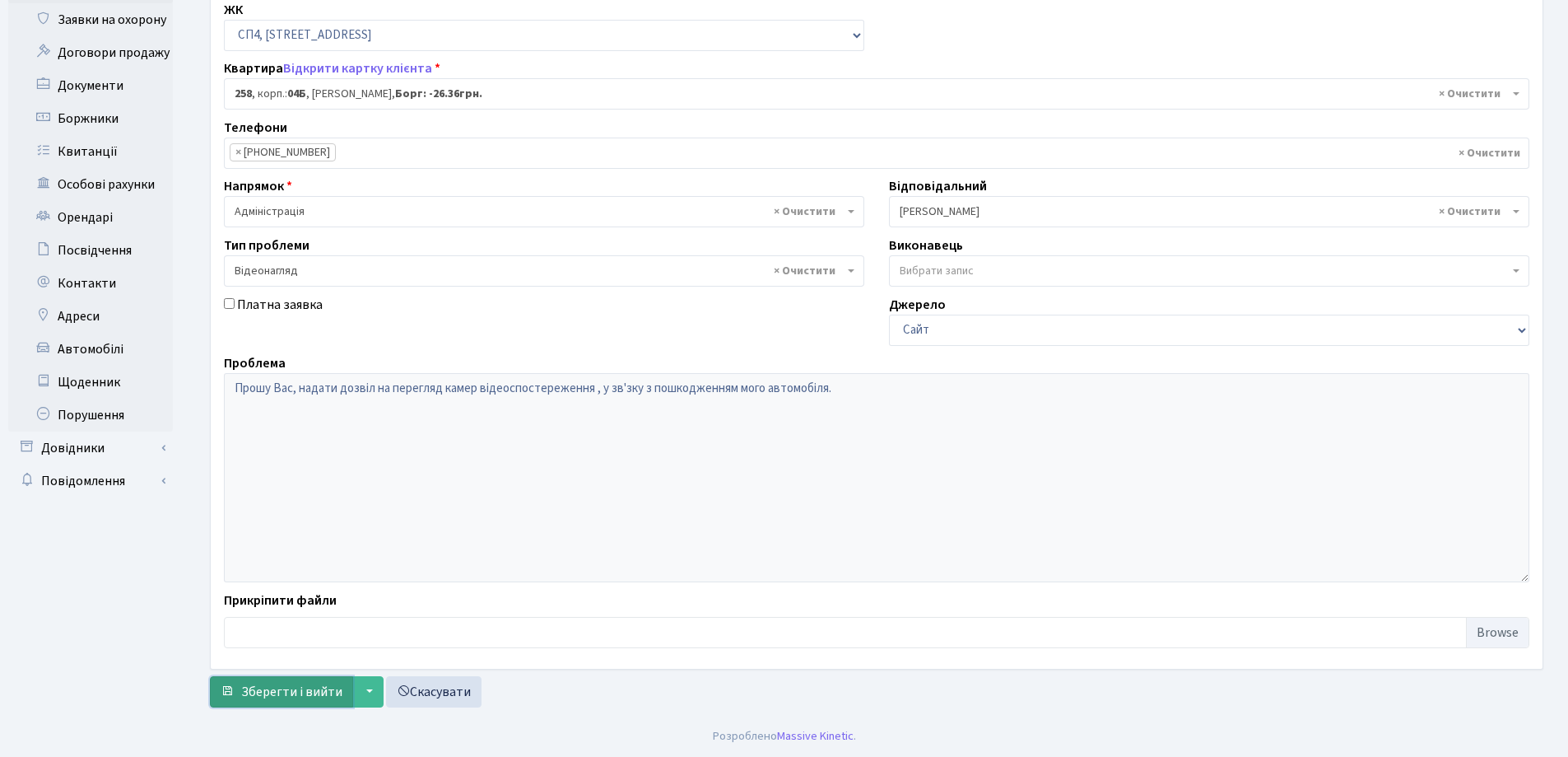
click at [310, 693] on span "Зберегти і вийти" at bounding box center [291, 691] width 101 height 18
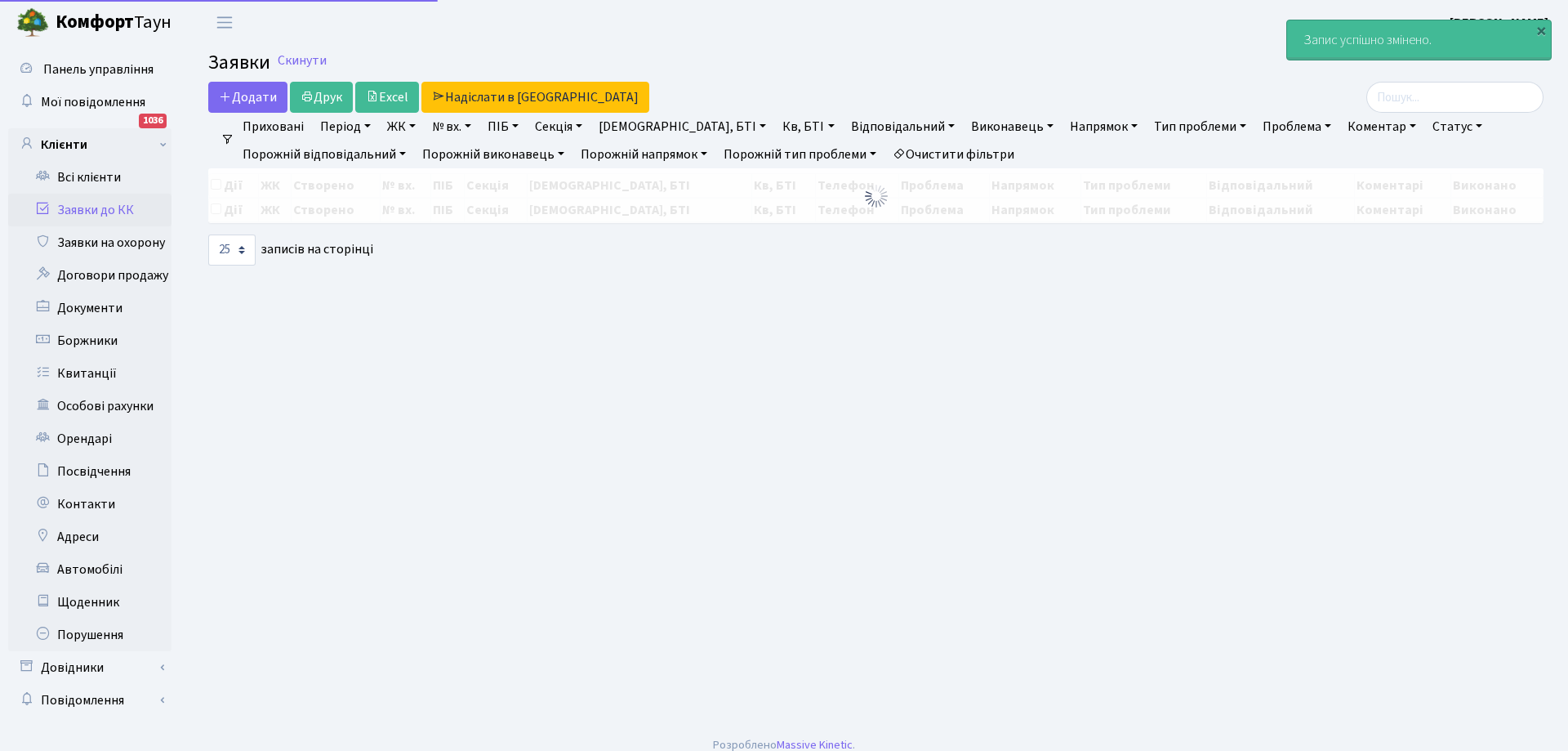
select select "25"
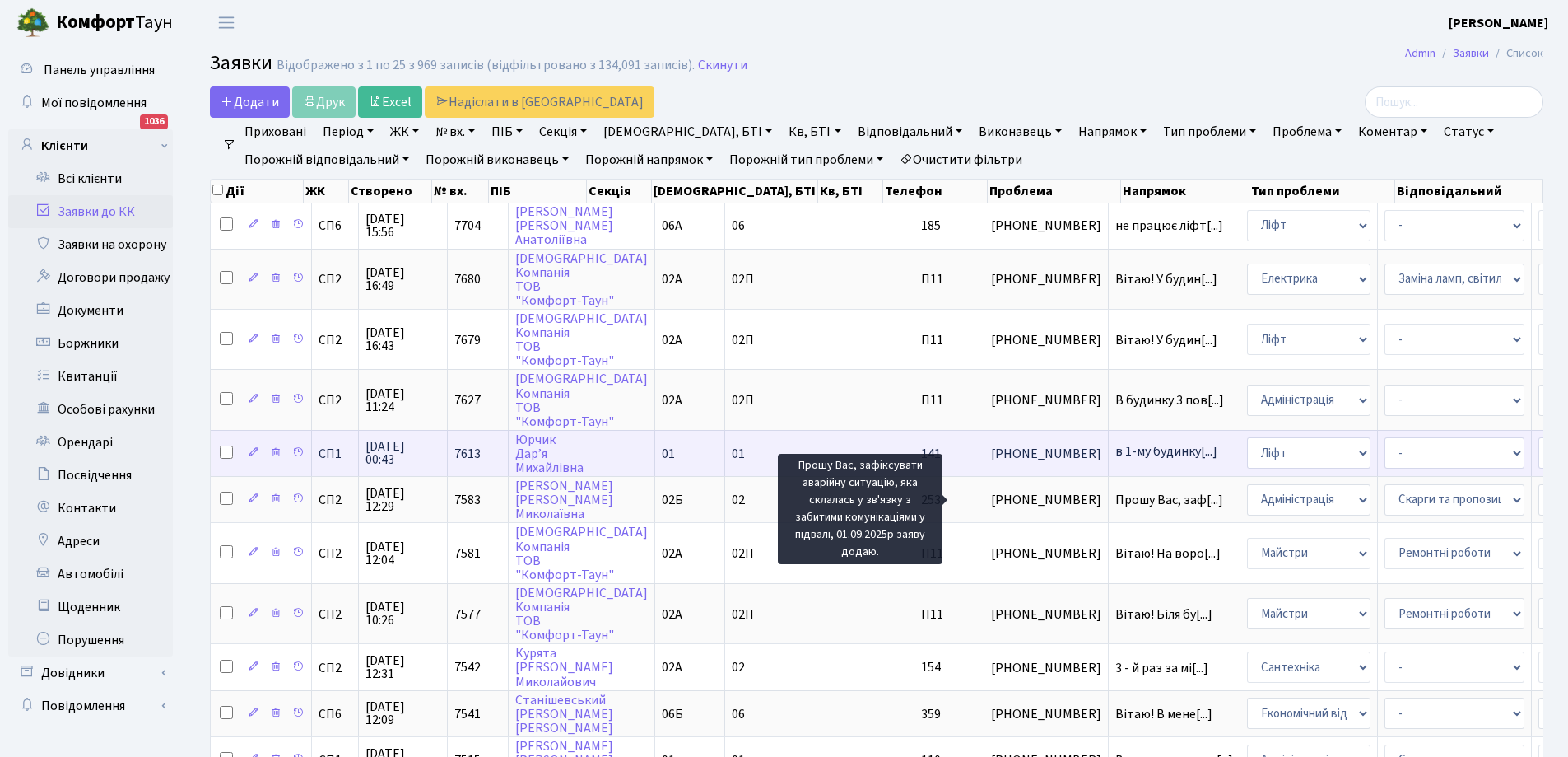
scroll to position [3, 0]
